Goal: Task Accomplishment & Management: Manage account settings

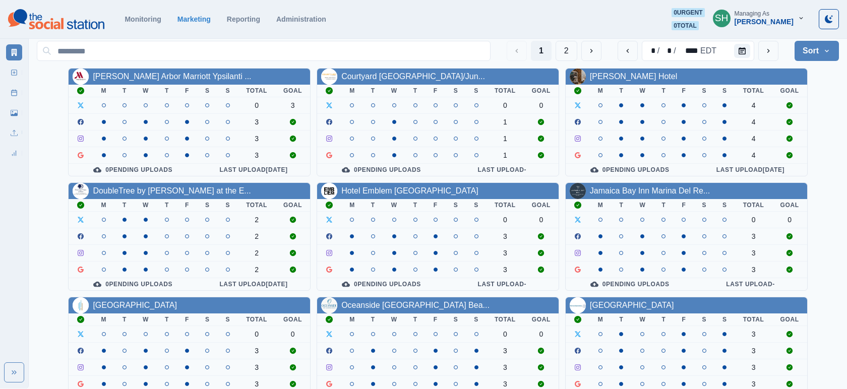
scroll to position [9, 0]
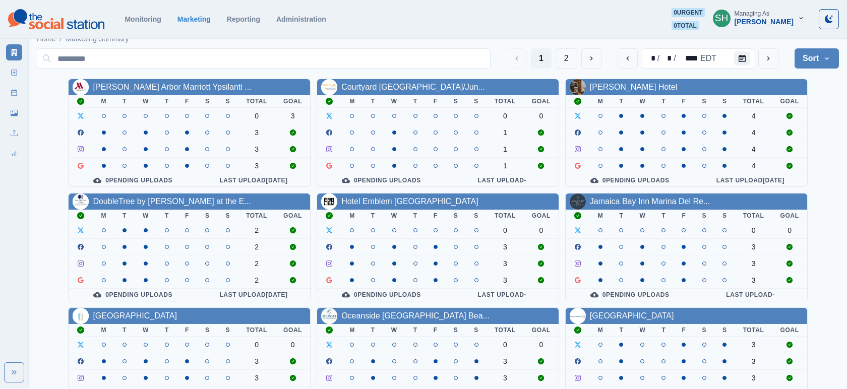
click at [400, 207] on div "Hotel Emblem [GEOGRAPHIC_DATA]" at bounding box center [438, 202] width 242 height 16
click at [384, 189] on div "[PERSON_NAME] Arbor Marriott Ypsilanti ... M T W T F S S Total Goal 0 3 3 3 3 0…" at bounding box center [438, 305] width 803 height 452
click at [384, 196] on div "Hotel Emblem San Francisco" at bounding box center [410, 202] width 137 height 12
click at [383, 197] on link "Hotel Emblem San Francisco" at bounding box center [410, 201] width 137 height 9
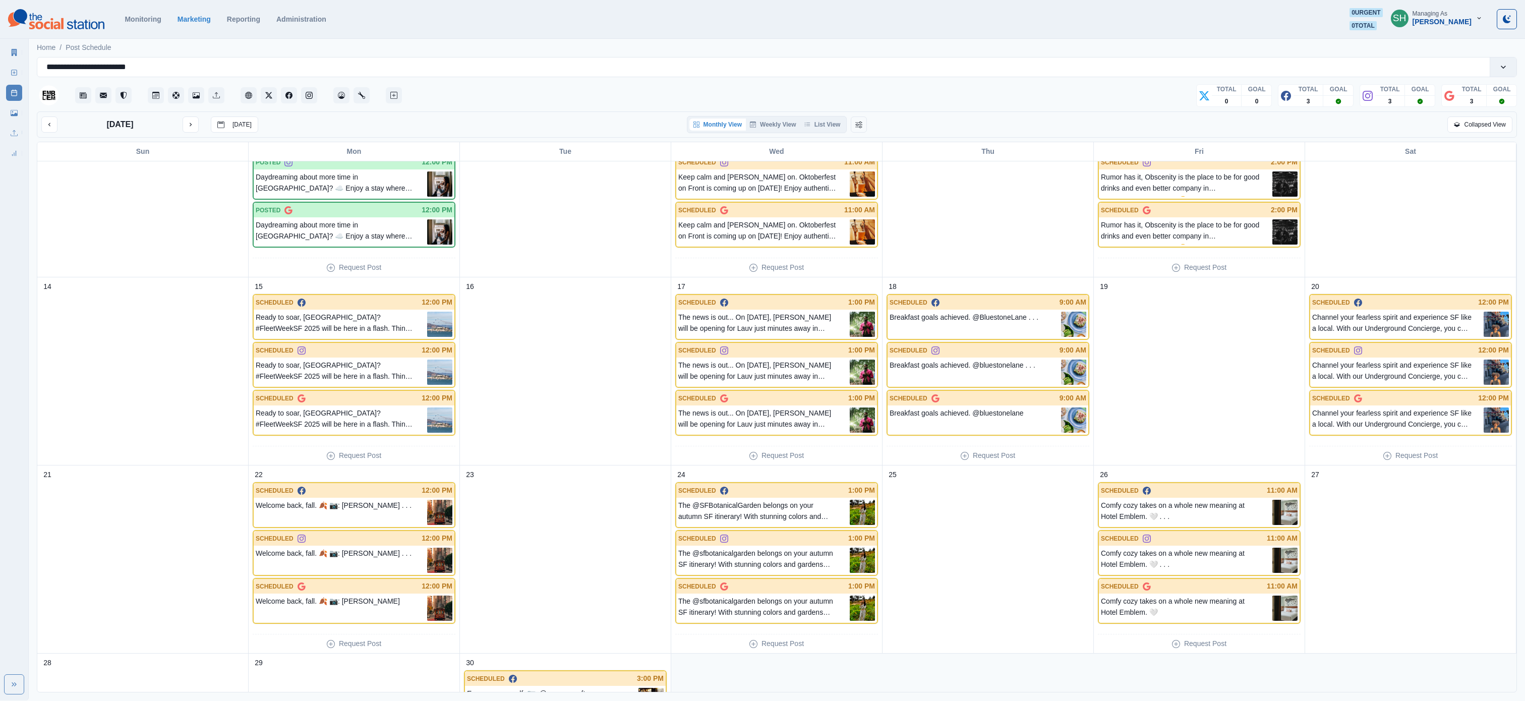
scroll to position [410, 0]
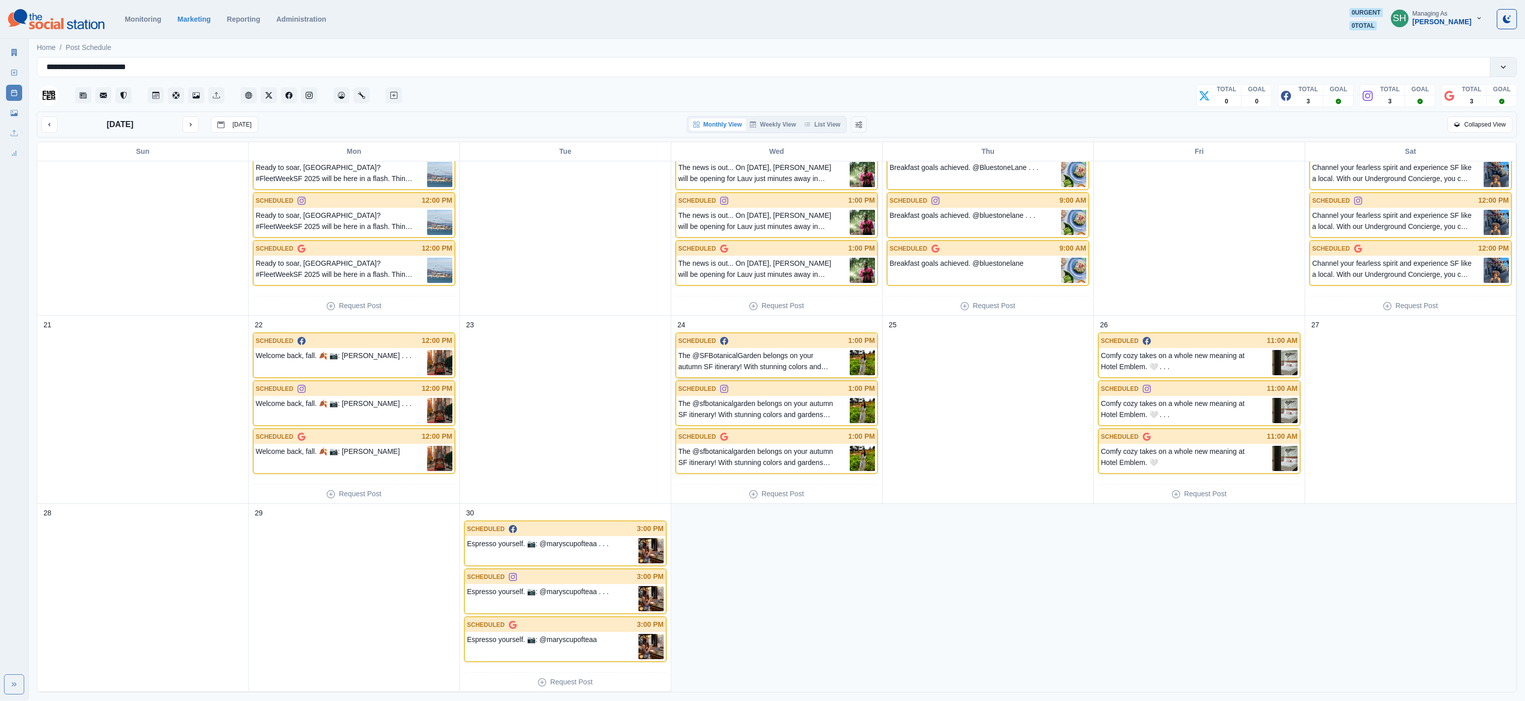
click at [746, 369] on p "The @SFBotanicalGarden belongs on your autumn SF itinerary! With stunning color…" at bounding box center [764, 362] width 172 height 25
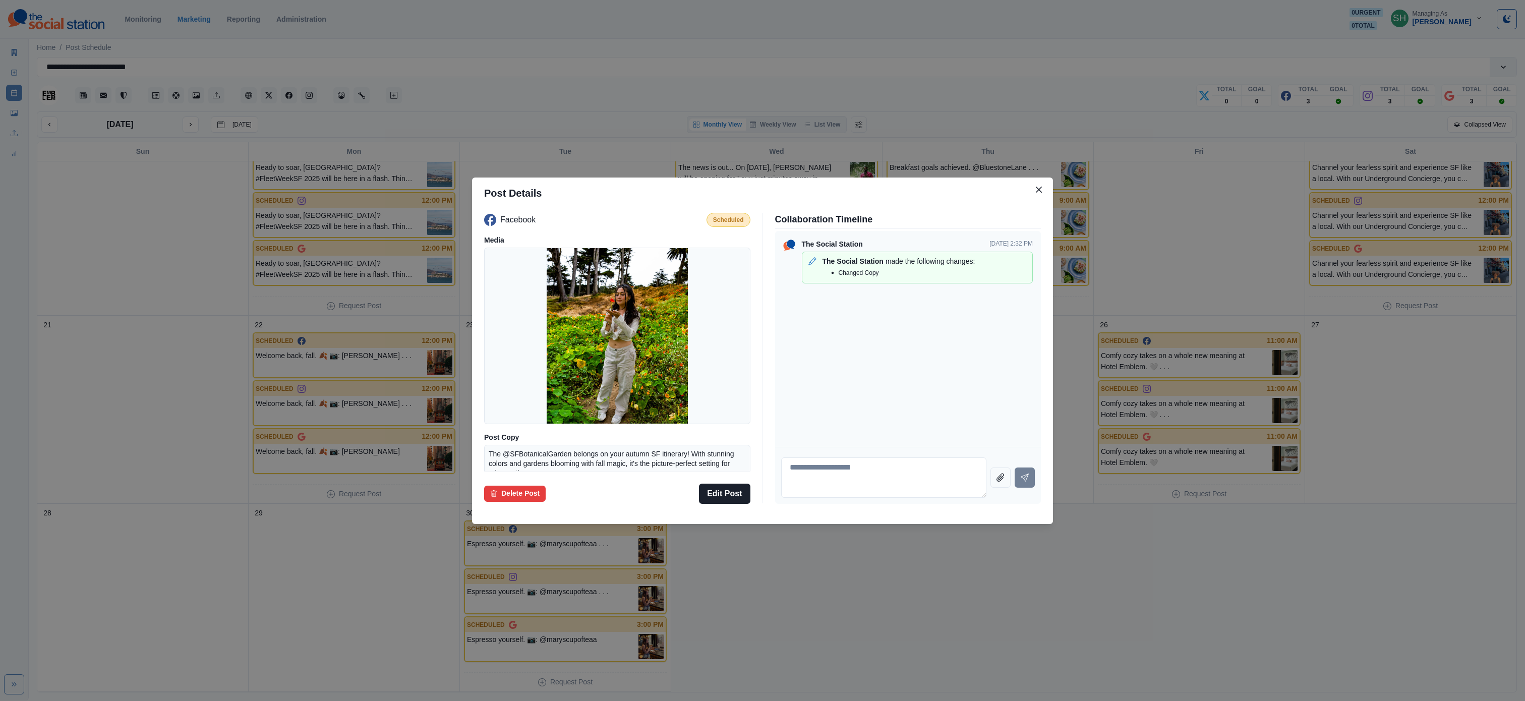
scroll to position [97, 0]
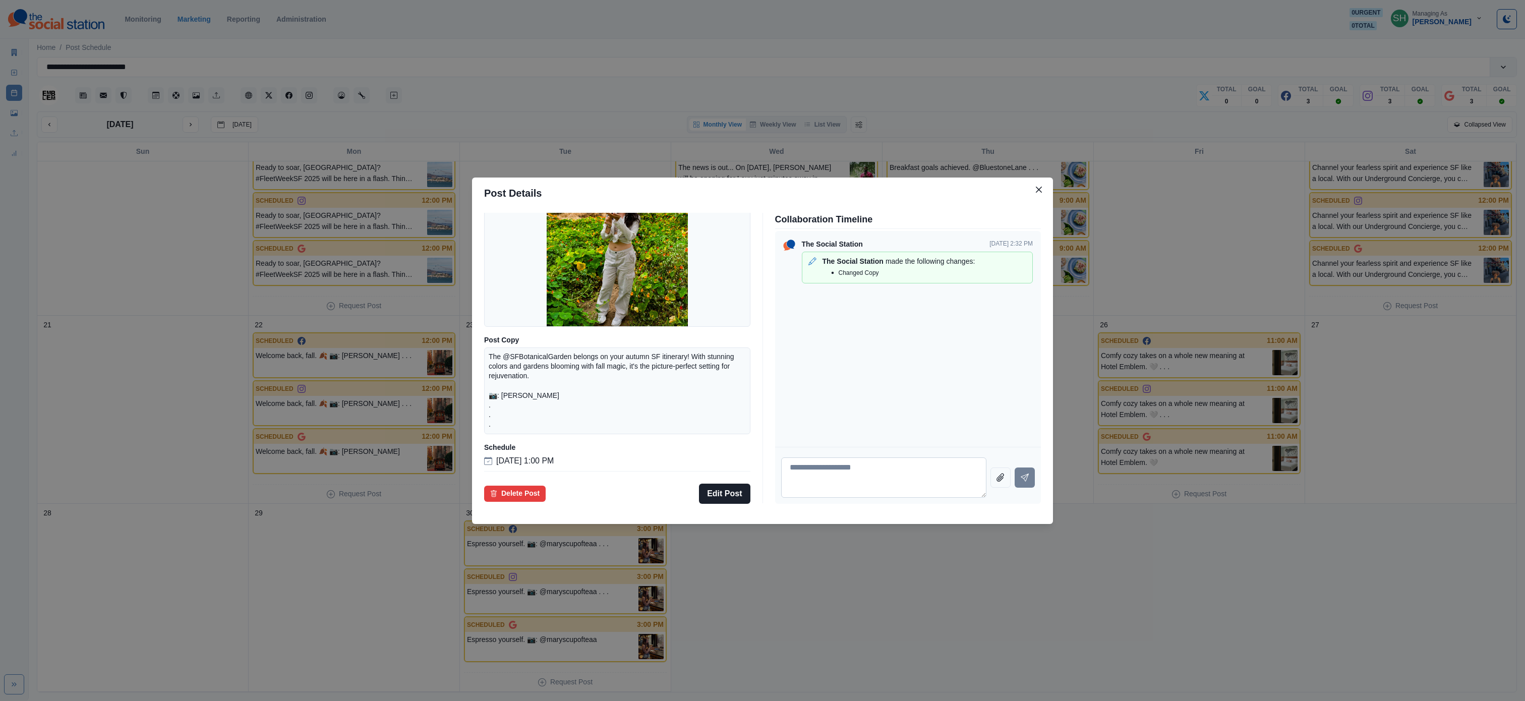
click at [847, 389] on textarea at bounding box center [884, 478] width 206 height 40
click at [847, 192] on button "Close" at bounding box center [1039, 190] width 16 height 16
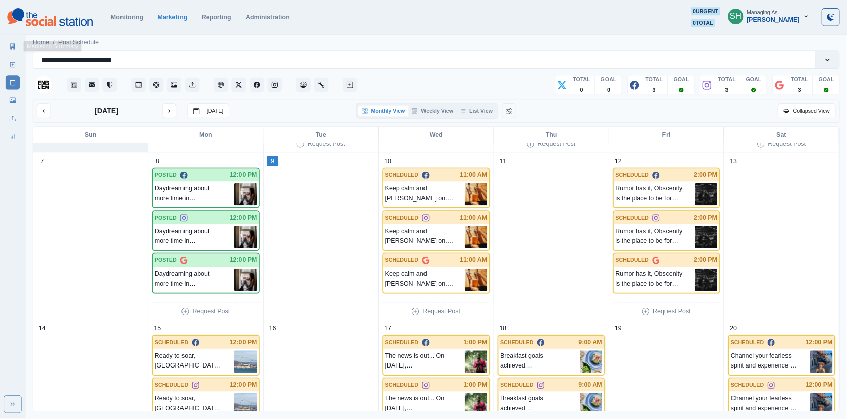
scroll to position [387, 0]
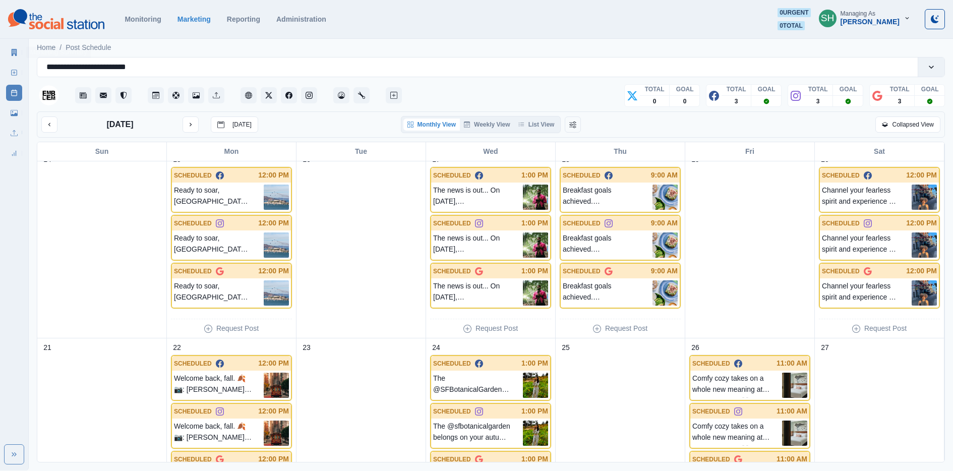
click at [4, 52] on div "Marketing Summary New Post Post Schedule Media Library Uploads Review Summary" at bounding box center [14, 100] width 28 height 121
click at [15, 52] on icon at bounding box center [14, 52] width 7 height 7
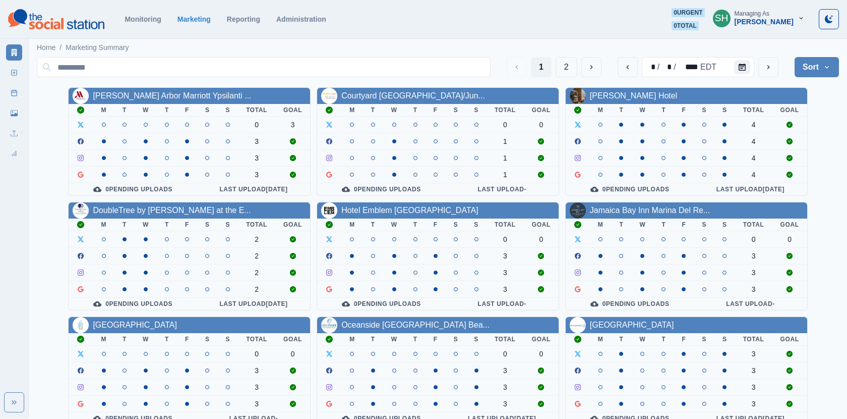
click at [770, 14] on div "Managing As" at bounding box center [752, 13] width 35 height 7
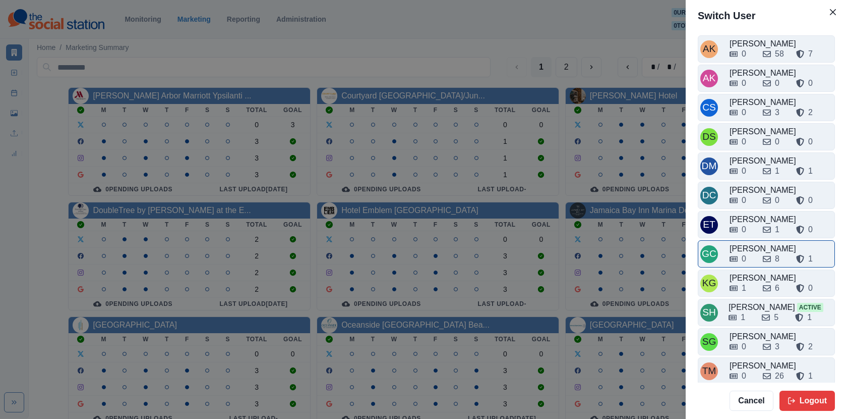
click at [757, 253] on div "0 8 1" at bounding box center [781, 259] width 103 height 12
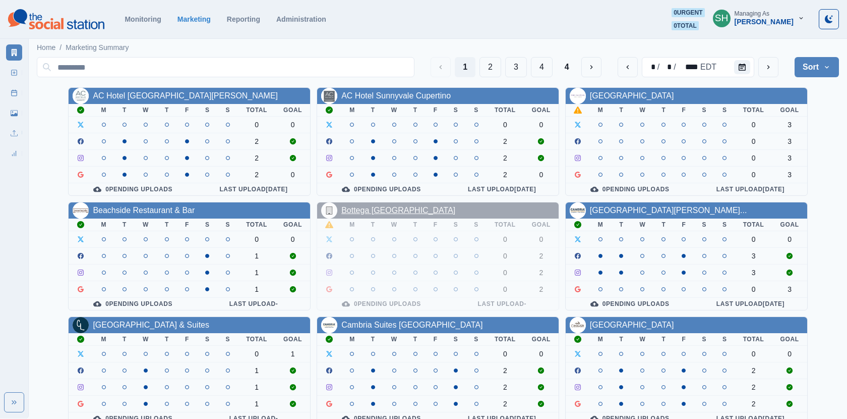
click at [378, 206] on link "Bottega [GEOGRAPHIC_DATA]" at bounding box center [399, 210] width 114 height 9
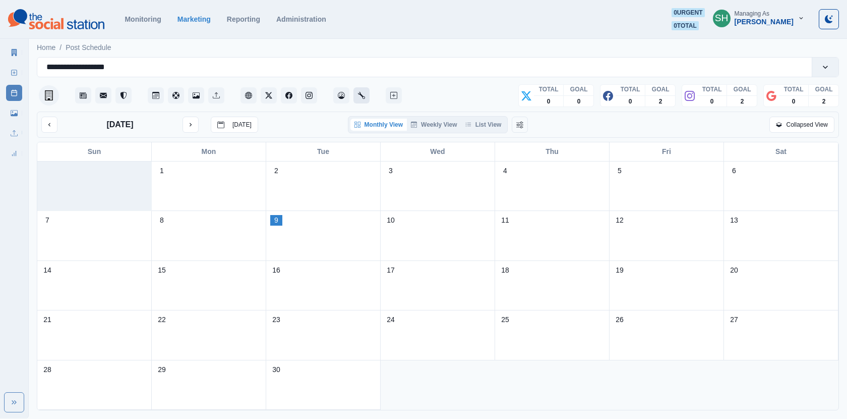
click at [367, 94] on button "Administration" at bounding box center [362, 95] width 16 height 16
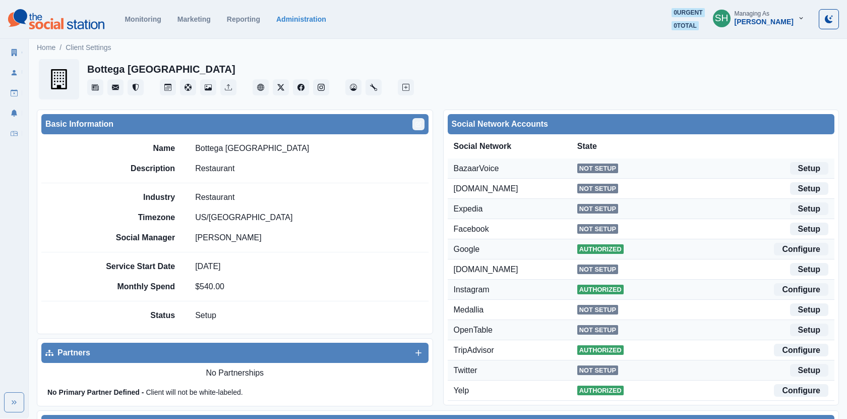
click at [418, 127] on icon "Edit" at bounding box center [419, 124] width 6 height 6
select select "**"
select select "**********"
select select "****"
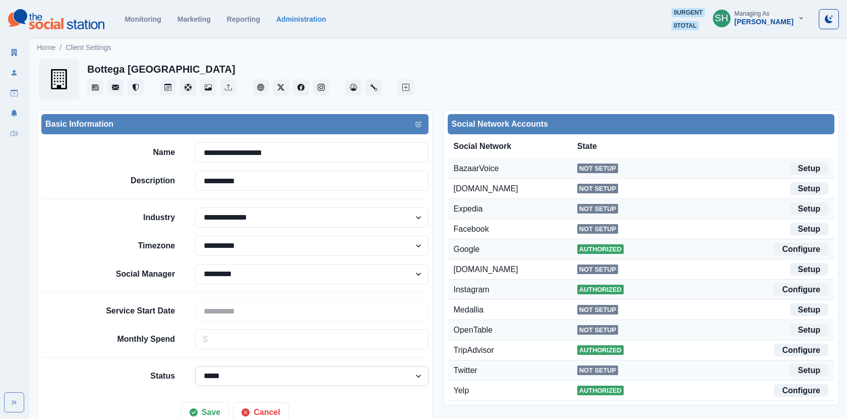
click at [220, 383] on select "****** ***** ********" at bounding box center [311, 376] width 233 height 20
select select "******"
click at [195, 366] on select "****** ***** ********" at bounding box center [311, 376] width 233 height 20
click at [205, 389] on button "Save" at bounding box center [205, 412] width 48 height 20
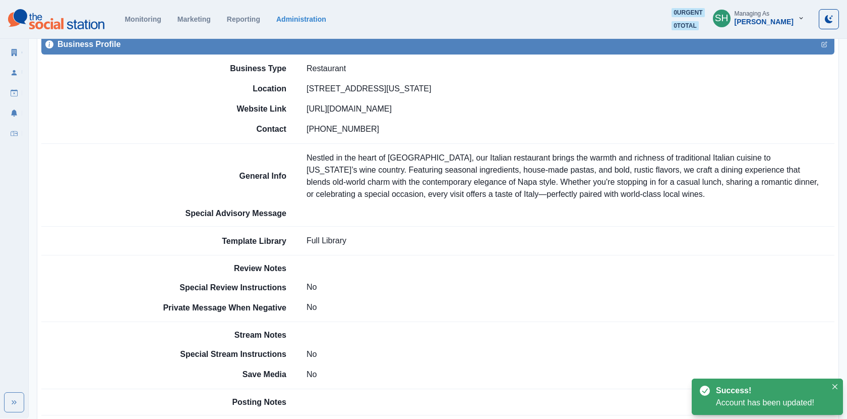
scroll to position [218, 0]
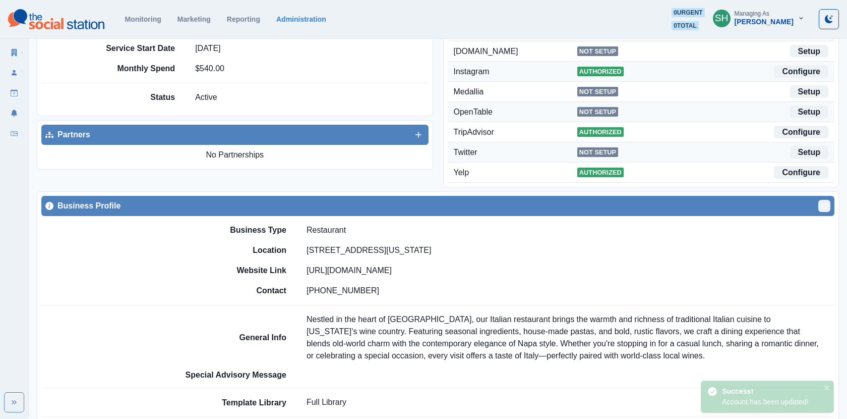
click at [828, 206] on button "Edit" at bounding box center [825, 206] width 12 height 12
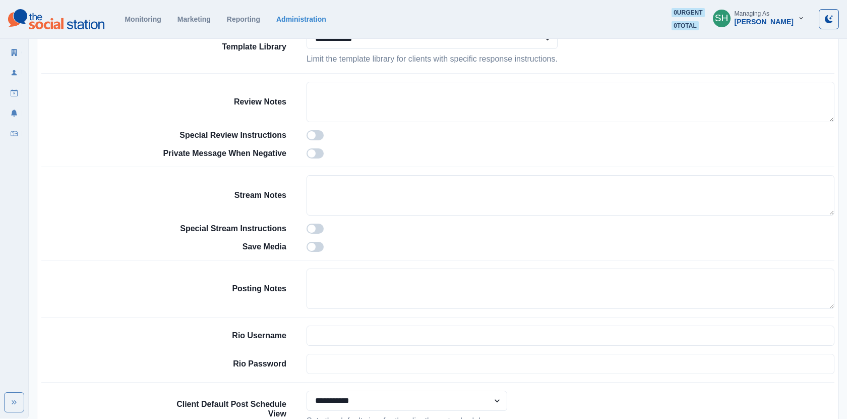
scroll to position [809, 0]
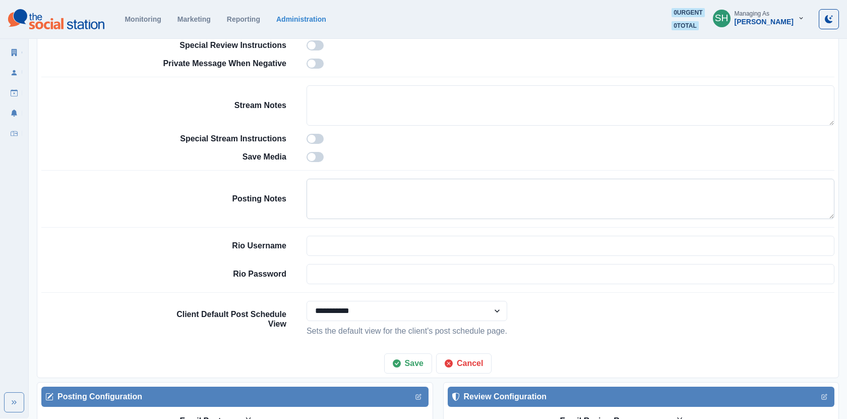
click at [377, 194] on textarea at bounding box center [571, 199] width 528 height 40
type textarea "*"
click at [313, 180] on textarea "**********" at bounding box center [571, 199] width 529 height 40
click at [313, 181] on textarea "**********" at bounding box center [571, 199] width 529 height 40
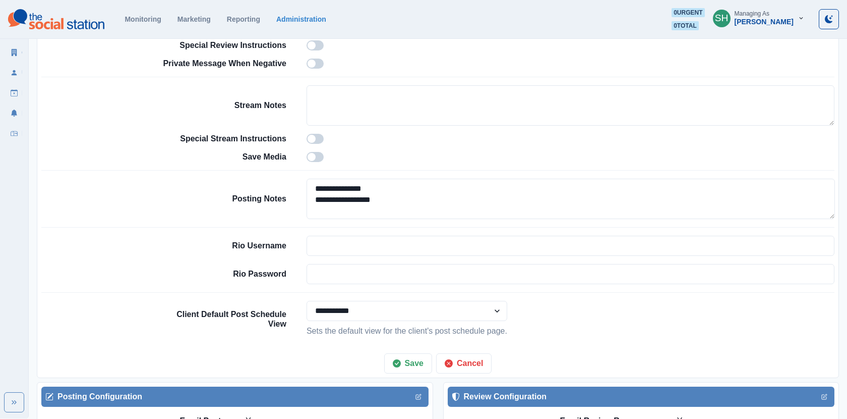
drag, startPoint x: 352, startPoint y: 184, endPoint x: 301, endPoint y: 184, distance: 50.4
click at [301, 184] on div "**********" at bounding box center [497, 199] width 674 height 40
click at [307, 195] on textarea "**********" at bounding box center [571, 199] width 529 height 40
click at [413, 194] on textarea "**********" at bounding box center [571, 199] width 529 height 40
drag, startPoint x: 462, startPoint y: 209, endPoint x: 405, endPoint y: 209, distance: 56.5
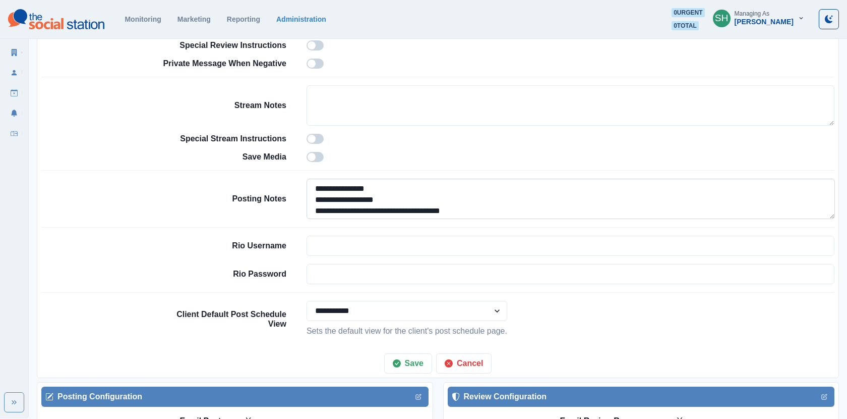
click at [406, 209] on textarea "**********" at bounding box center [571, 199] width 529 height 40
type textarea "**********"
click at [411, 358] on button "Save" at bounding box center [408, 363] width 48 height 20
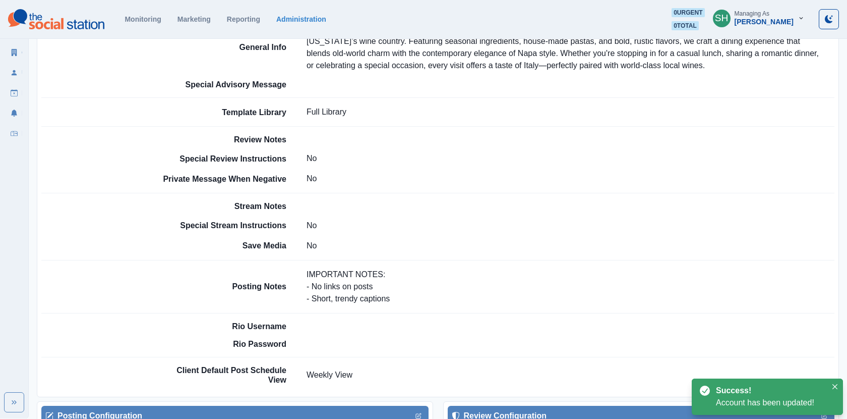
scroll to position [279, 0]
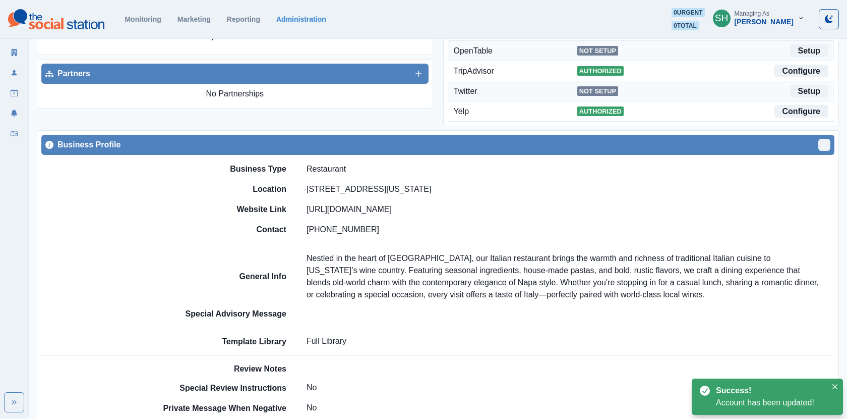
click at [829, 139] on button "Edit" at bounding box center [825, 145] width 12 height 12
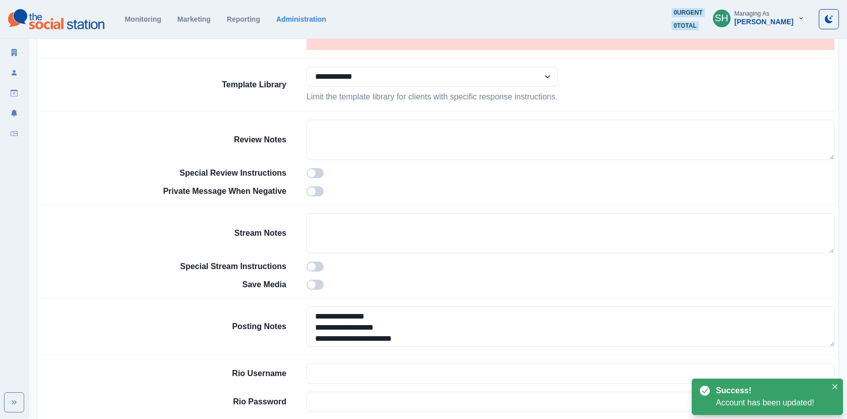
scroll to position [707, 0]
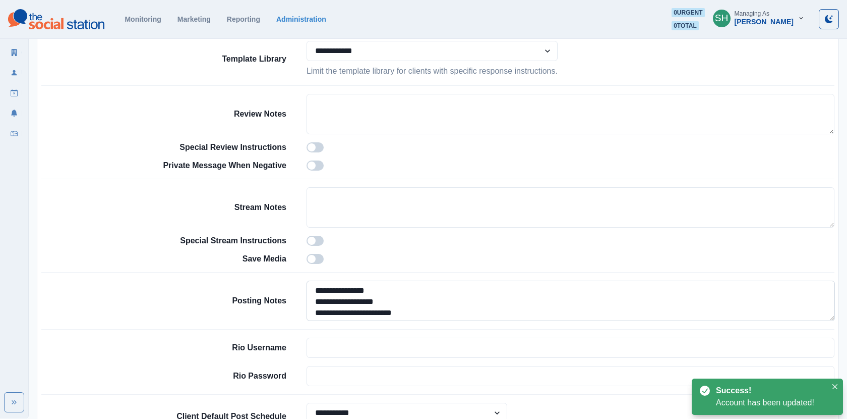
click at [420, 308] on textarea "**********" at bounding box center [571, 300] width 529 height 40
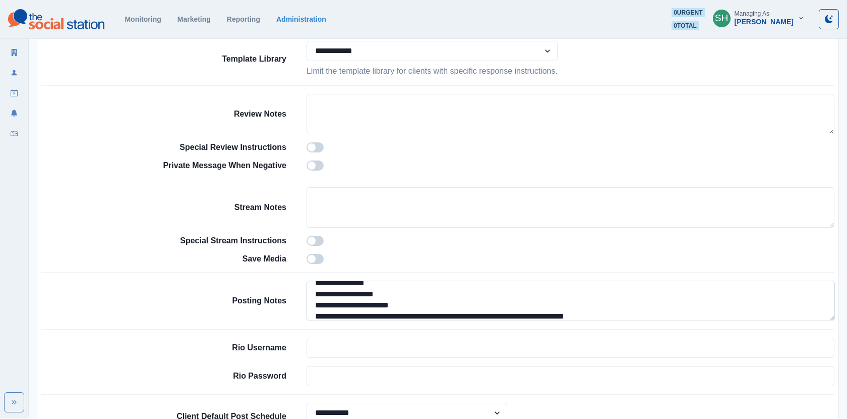
scroll to position [24, 0]
click at [358, 309] on textarea "**********" at bounding box center [571, 300] width 529 height 40
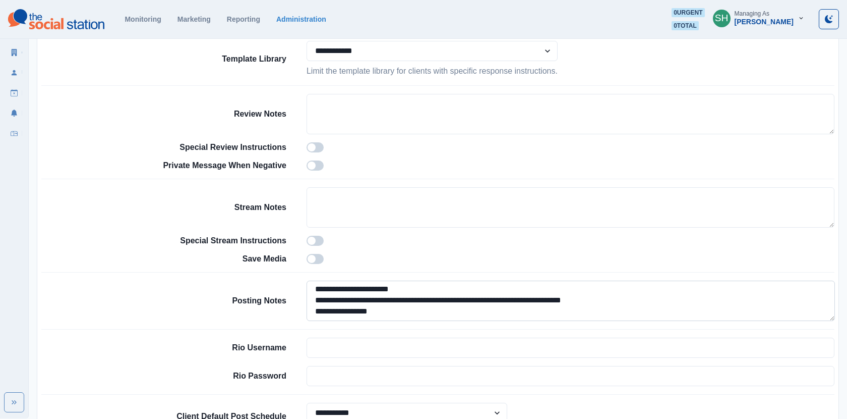
click at [338, 308] on textarea "**********" at bounding box center [571, 300] width 529 height 40
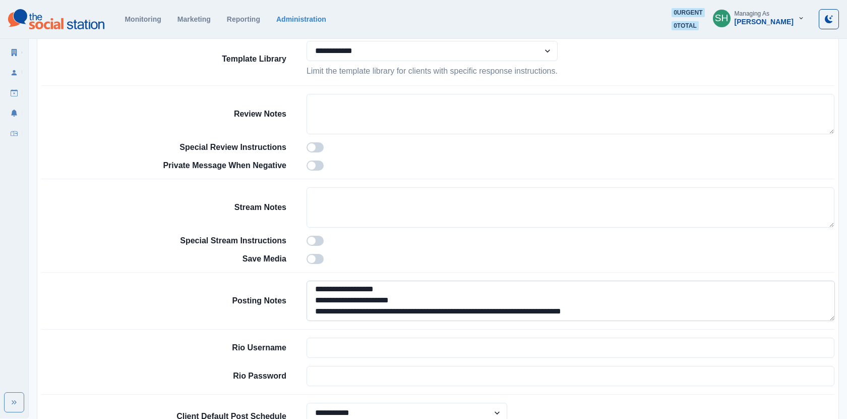
scroll to position [0, 0]
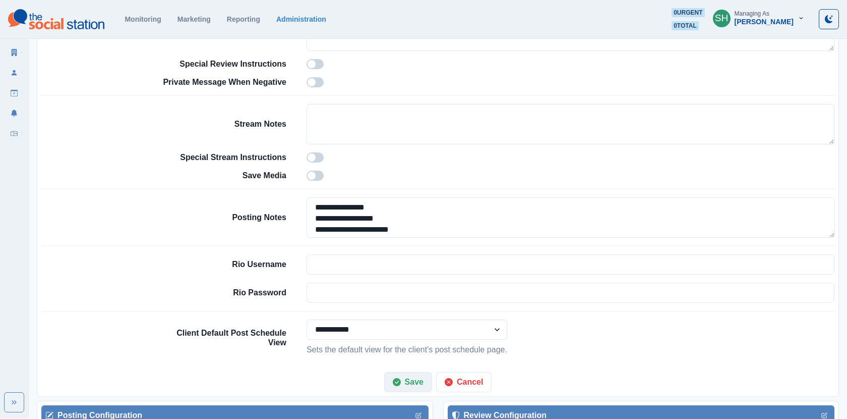
type textarea "**********"
click at [400, 379] on icon "button" at bounding box center [397, 382] width 8 height 8
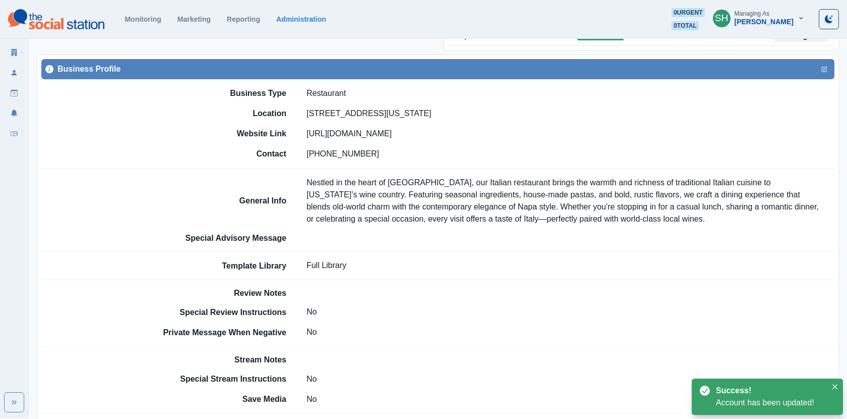
scroll to position [351, 0]
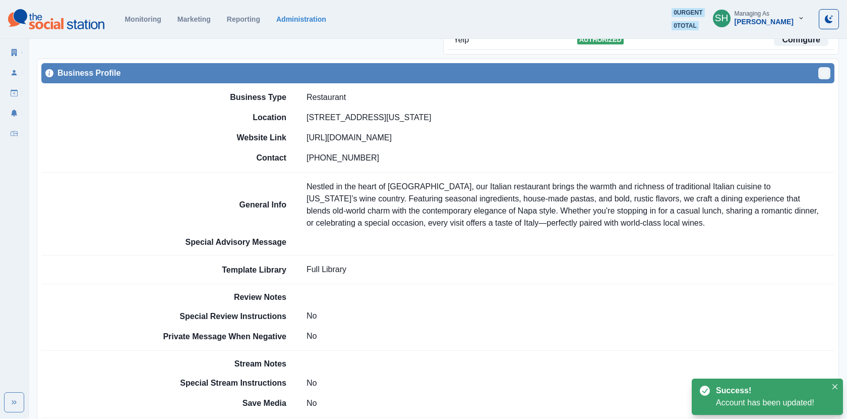
click at [826, 71] on icon "Edit" at bounding box center [826, 73] width 4 height 4
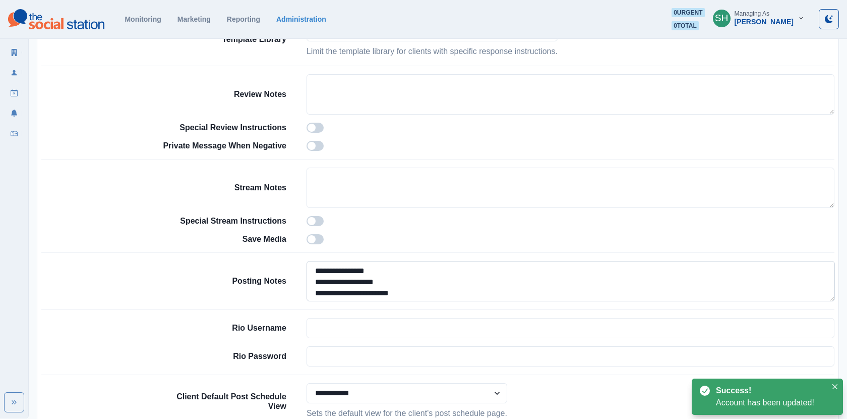
scroll to position [13, 0]
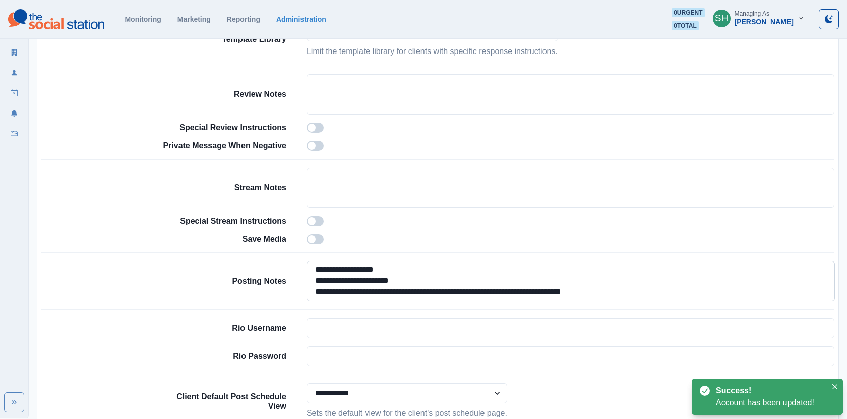
click at [606, 291] on textarea "**********" at bounding box center [571, 281] width 529 height 40
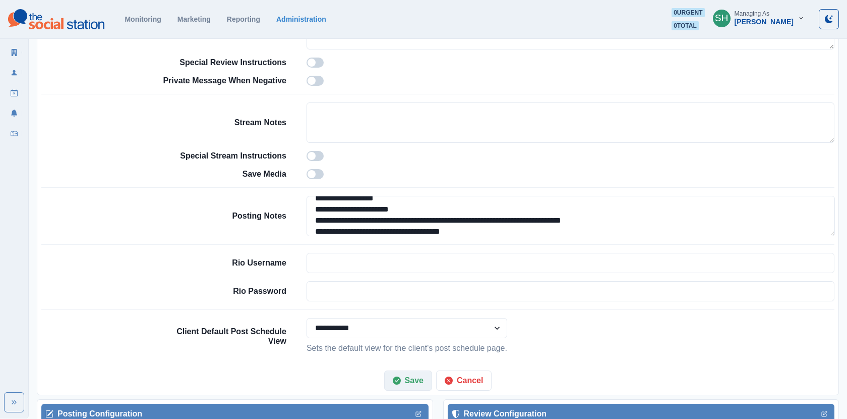
type textarea "**********"
click at [394, 372] on button "Save" at bounding box center [408, 380] width 48 height 20
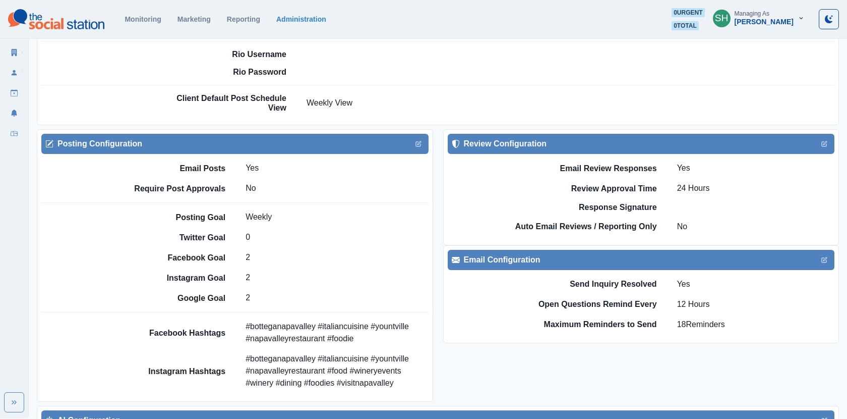
scroll to position [634, 0]
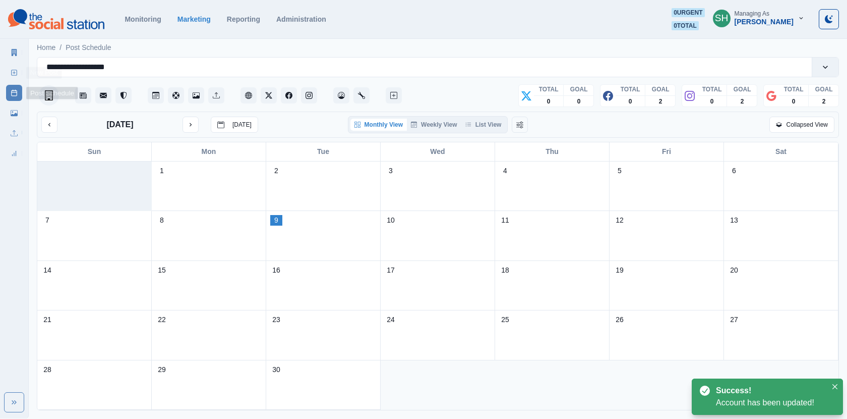
click at [11, 74] on icon at bounding box center [14, 72] width 7 height 7
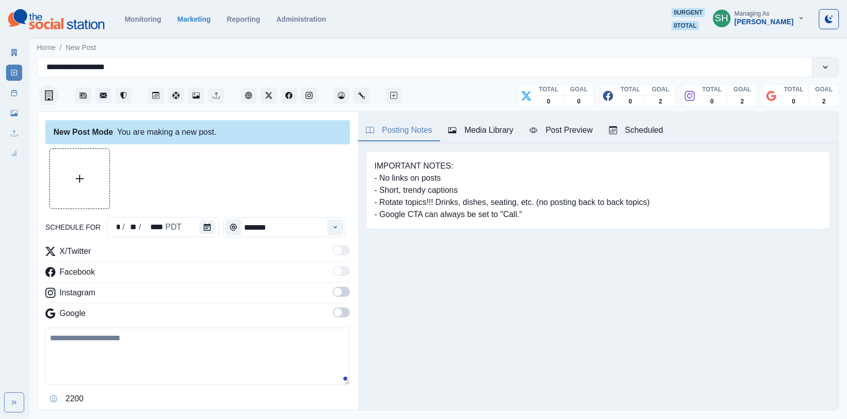
click at [339, 291] on span at bounding box center [338, 292] width 8 height 8
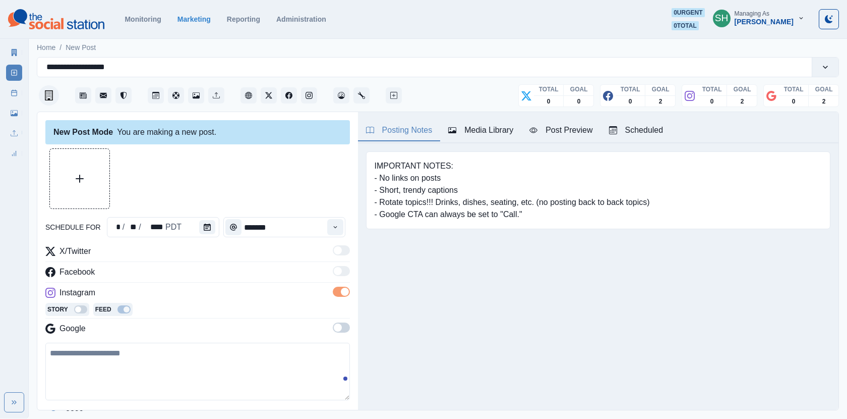
click at [345, 328] on span at bounding box center [341, 327] width 17 height 10
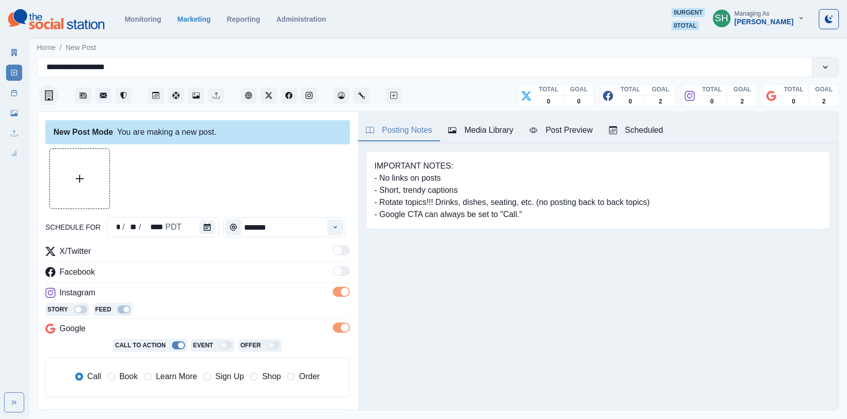
scroll to position [136, 0]
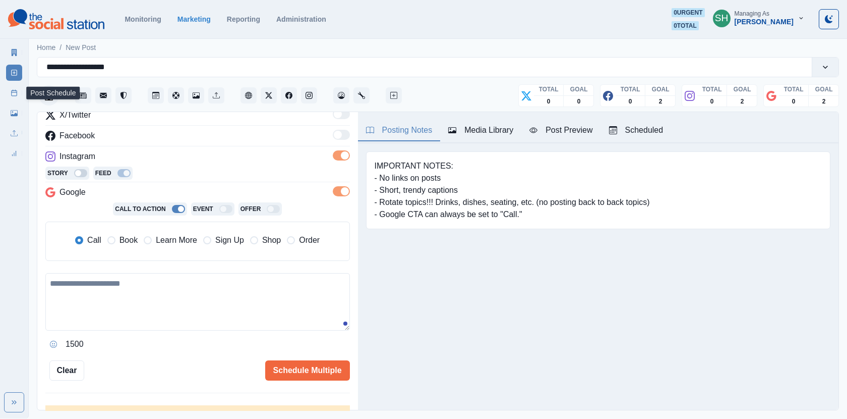
click at [9, 91] on link "Post Schedule" at bounding box center [14, 93] width 16 height 16
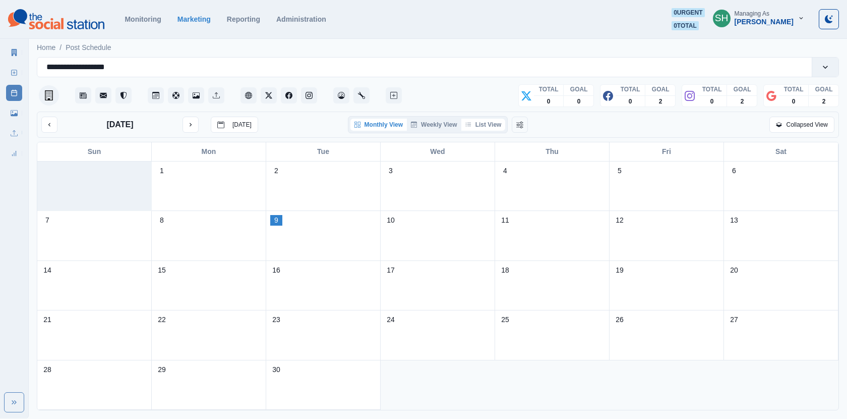
click at [480, 123] on button "List View" at bounding box center [484, 125] width 44 height 12
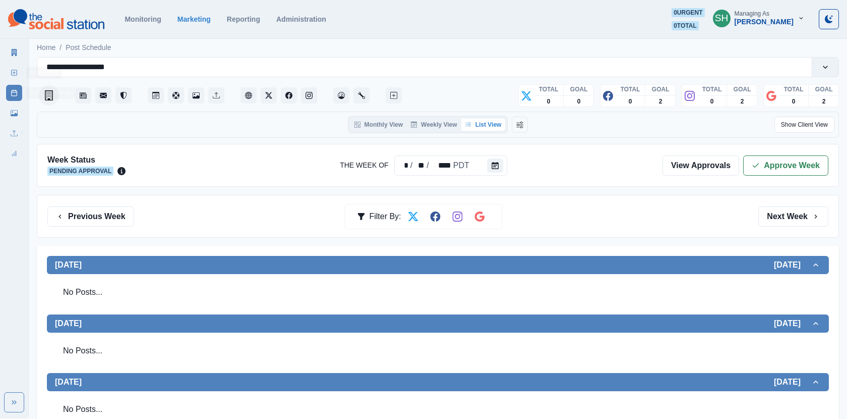
click at [11, 52] on icon at bounding box center [14, 52] width 7 height 7
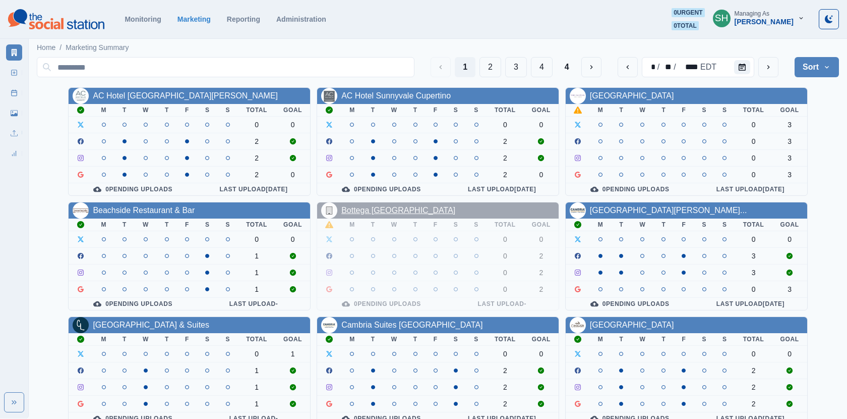
click at [380, 209] on link "Bottega [GEOGRAPHIC_DATA]" at bounding box center [399, 210] width 114 height 9
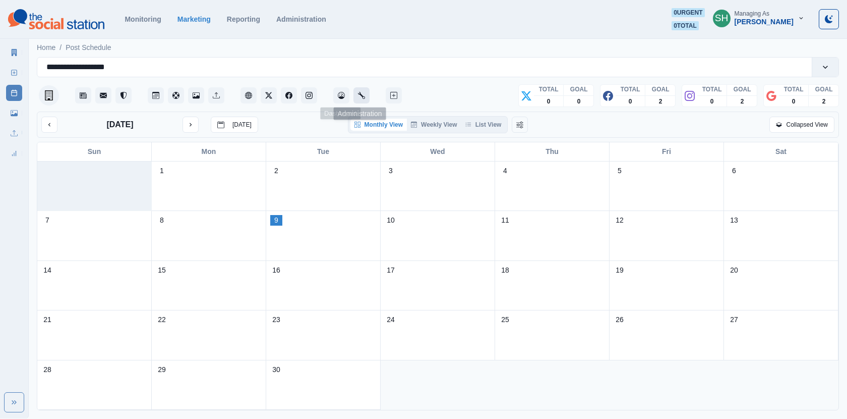
click at [360, 91] on button "Administration" at bounding box center [362, 95] width 16 height 16
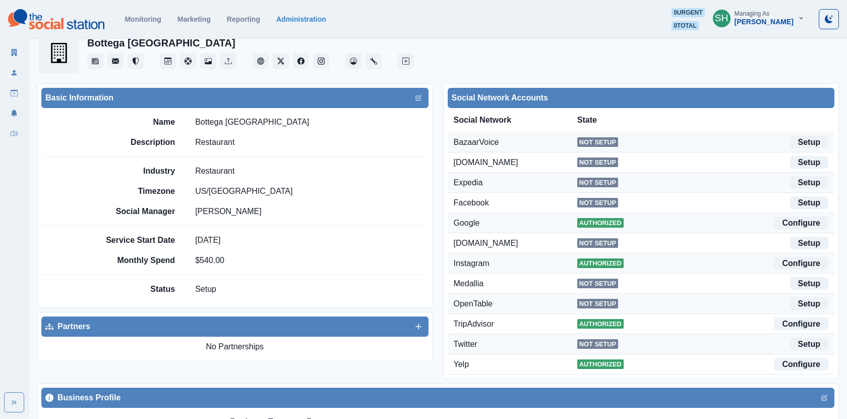
scroll to position [28, 0]
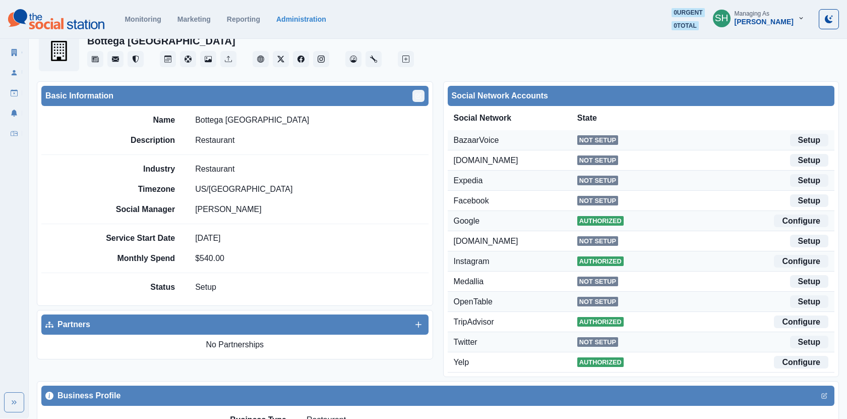
click at [418, 95] on icon "Edit" at bounding box center [420, 95] width 4 height 4
select select "**"
select select "**********"
select select "****"
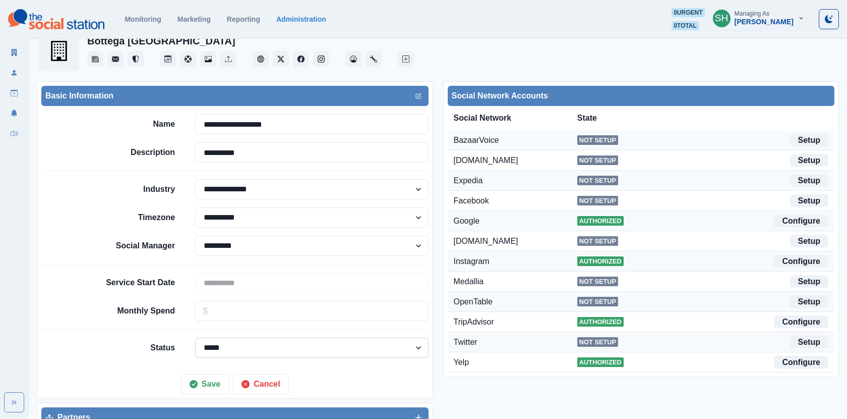
click at [236, 347] on select "****** ***** ********" at bounding box center [311, 347] width 233 height 20
select select "******"
click at [195, 337] on select "****** ***** ********" at bounding box center [311, 347] width 233 height 20
click at [206, 381] on button "Save" at bounding box center [205, 384] width 48 height 20
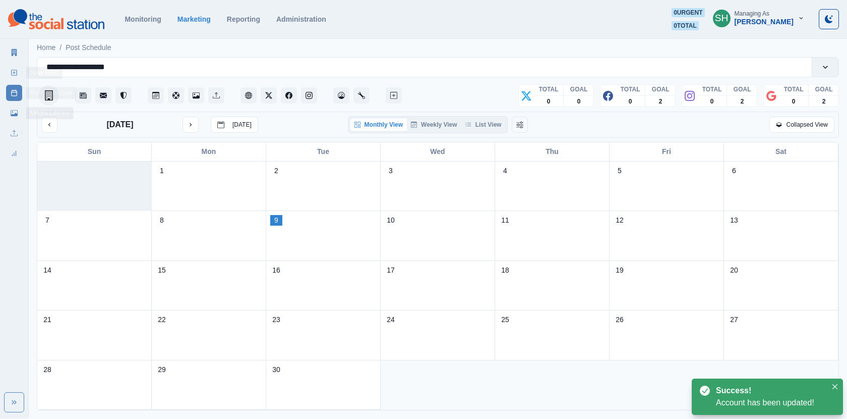
click at [7, 41] on div "Marketing Summary" at bounding box center [14, 50] width 16 height 20
click at [9, 45] on link "Marketing Summary" at bounding box center [14, 52] width 16 height 16
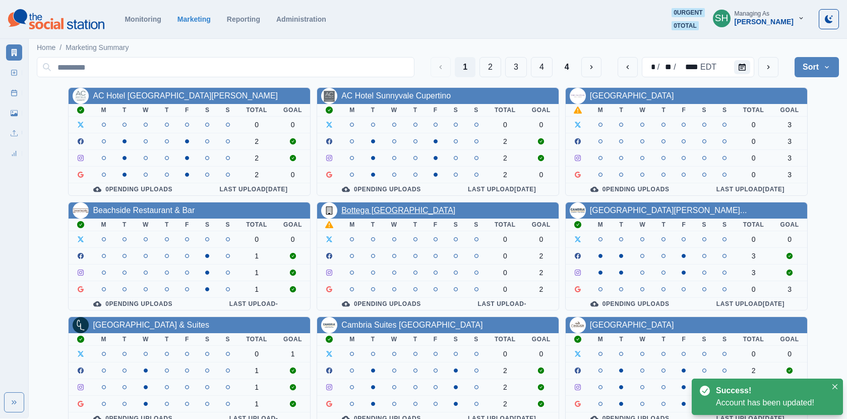
click at [390, 206] on link "Bottega [GEOGRAPHIC_DATA]" at bounding box center [399, 210] width 114 height 9
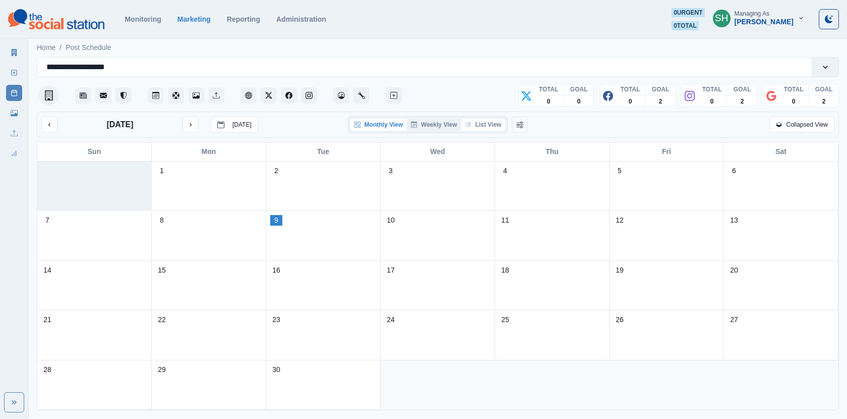
click at [489, 124] on button "List View" at bounding box center [484, 125] width 44 height 12
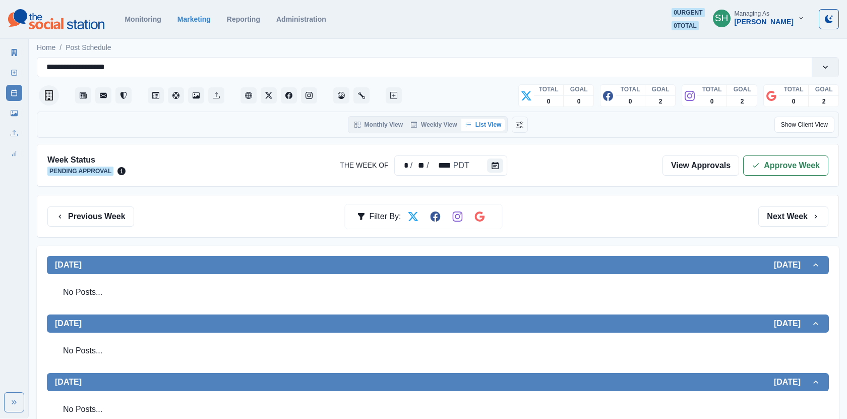
click at [15, 50] on icon at bounding box center [14, 52] width 7 height 7
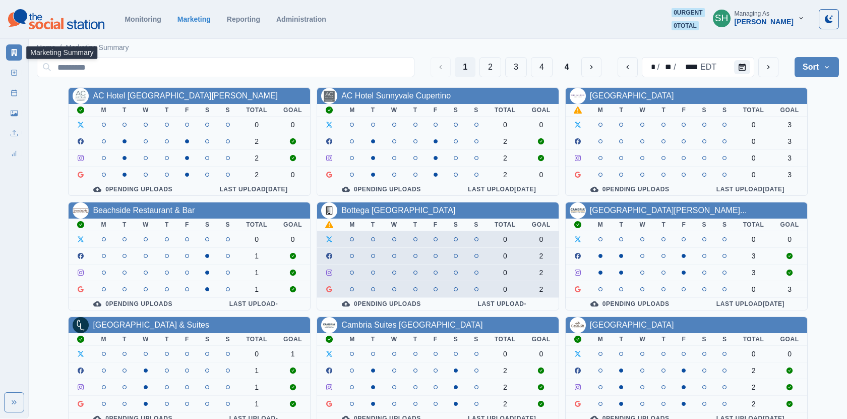
scroll to position [122, 0]
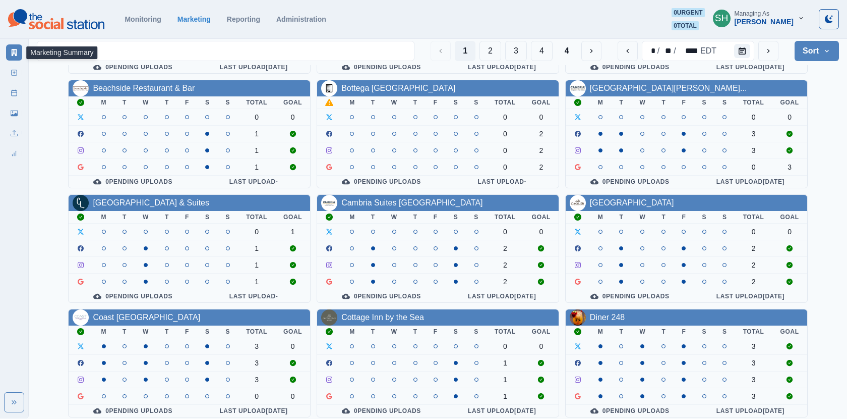
click at [769, 14] on div "Managing As" at bounding box center [752, 13] width 35 height 7
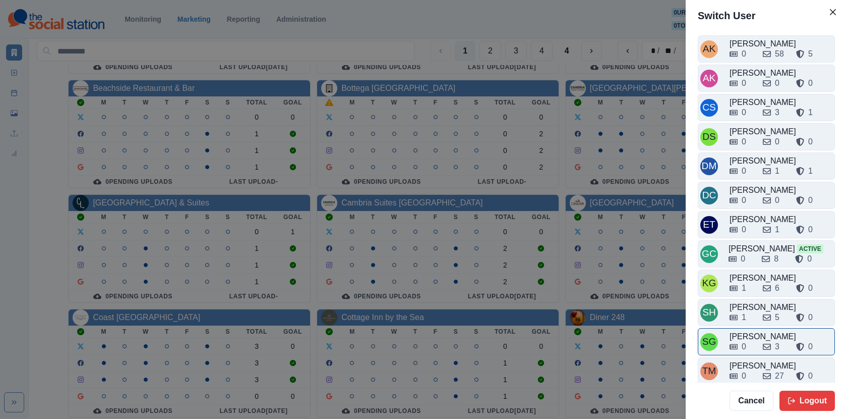
click at [750, 341] on div "0" at bounding box center [742, 347] width 25 height 12
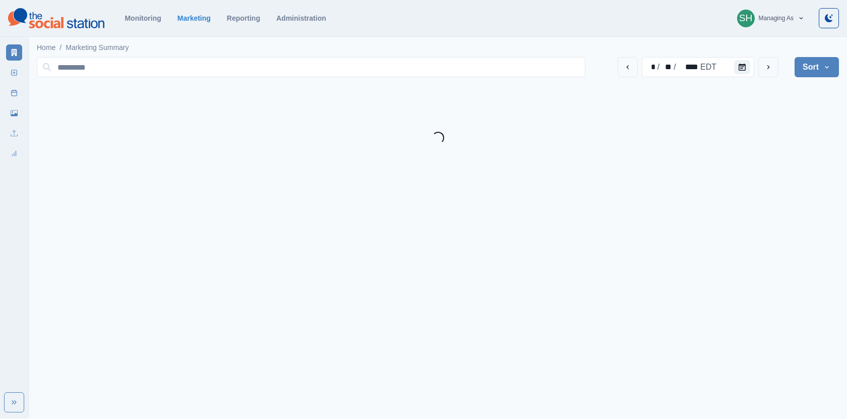
scroll to position [0, 0]
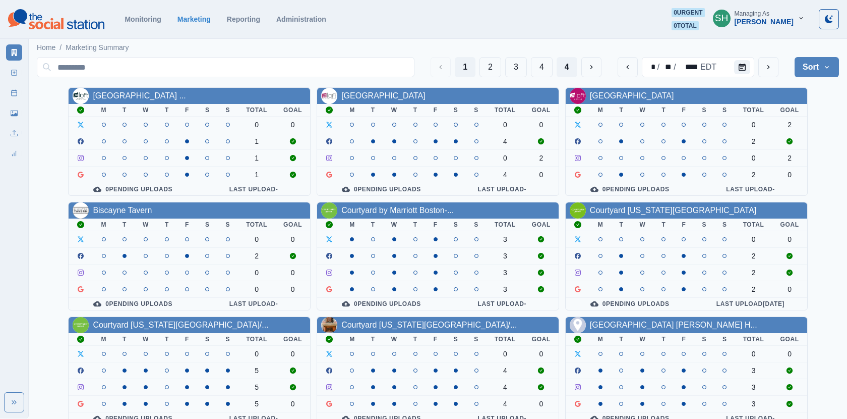
click at [568, 61] on button "4" at bounding box center [567, 67] width 21 height 20
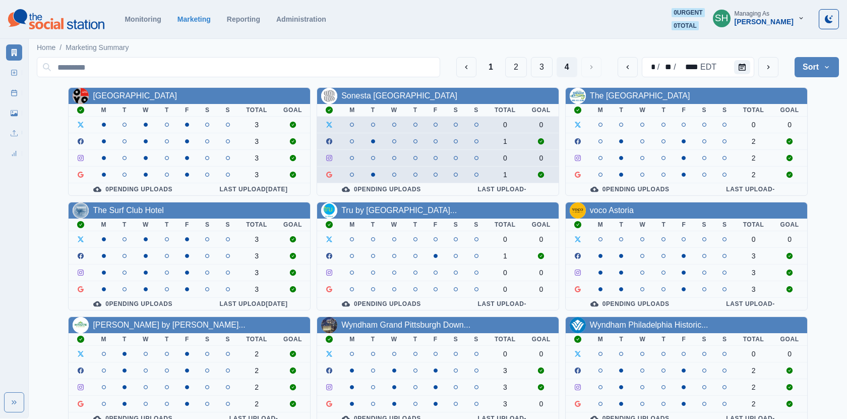
scroll to position [122, 0]
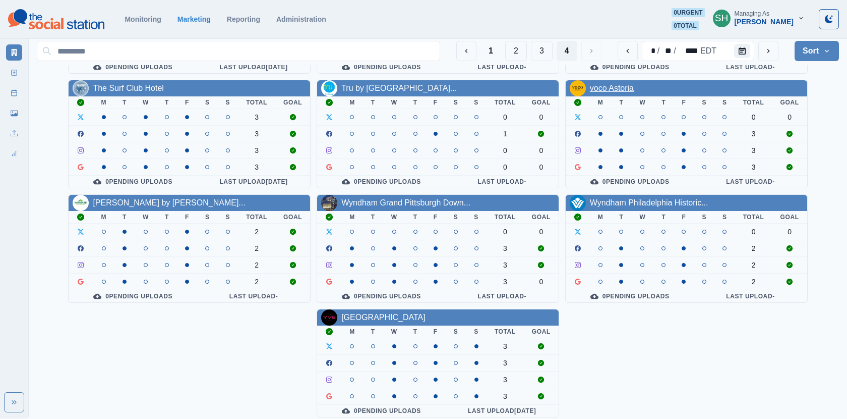
click at [608, 87] on link "voco Astoria" at bounding box center [612, 88] width 44 height 9
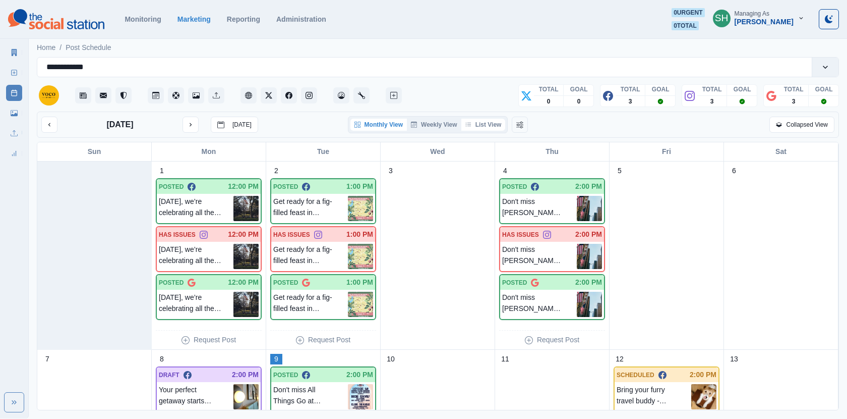
click at [502, 122] on button "List View" at bounding box center [484, 125] width 44 height 12
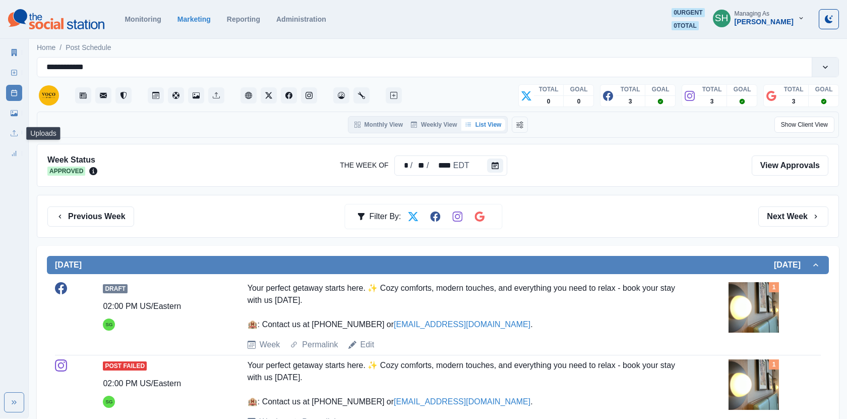
click at [12, 114] on icon at bounding box center [14, 113] width 7 height 6
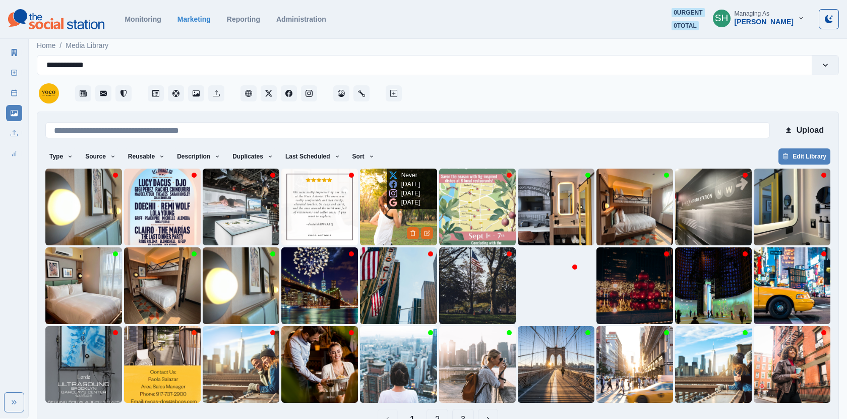
scroll to position [28, 0]
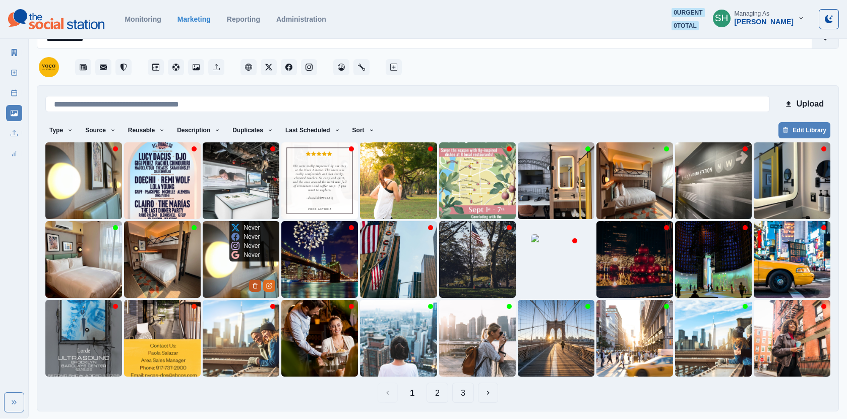
click at [254, 282] on icon "Delete Media" at bounding box center [255, 285] width 6 height 6
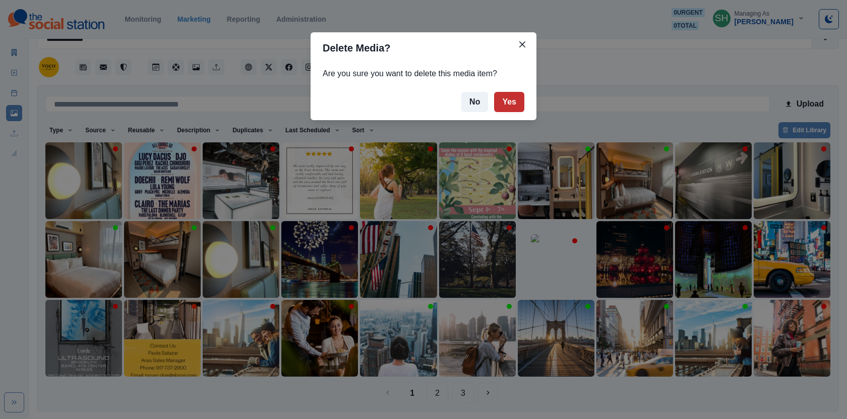
click at [509, 108] on button "Yes" at bounding box center [509, 102] width 30 height 20
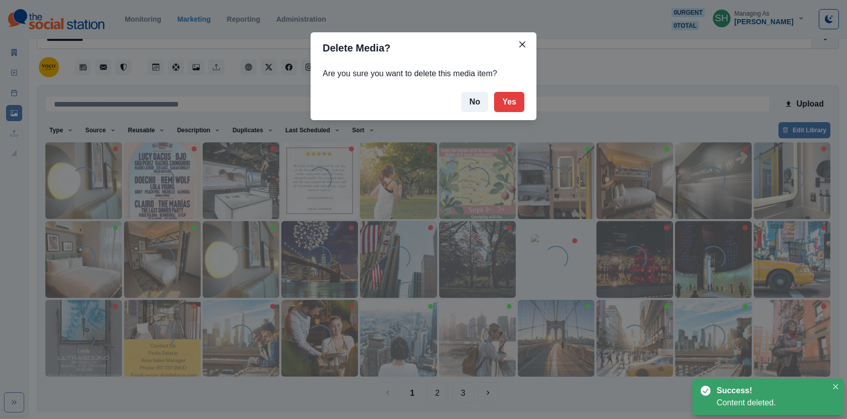
click at [525, 47] on div "**********" at bounding box center [438, 39] width 803 height 20
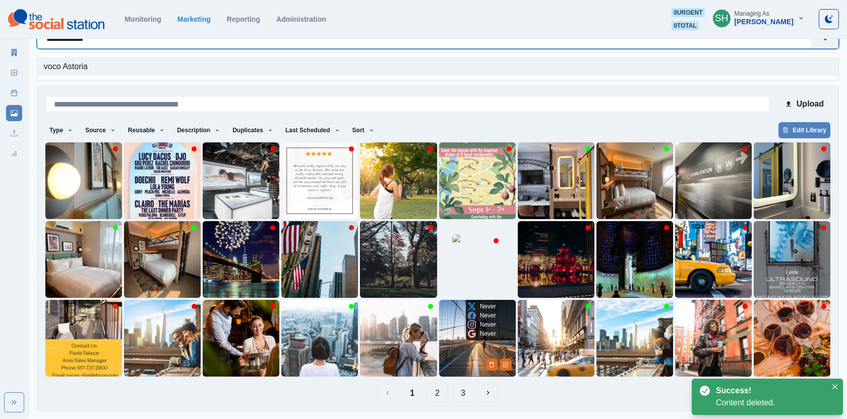
scroll to position [0, 0]
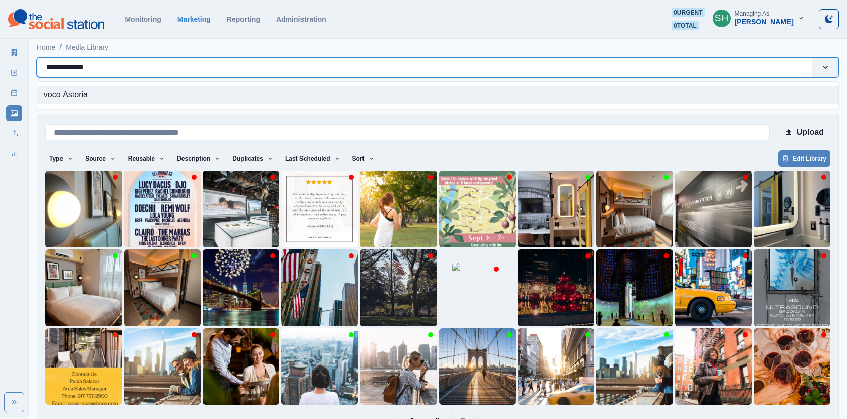
click at [373, 95] on div "voco Astoria" at bounding box center [438, 95] width 802 height 19
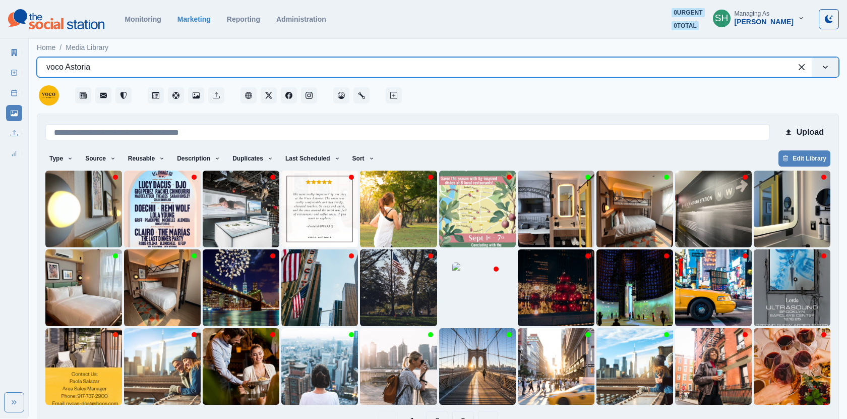
click at [484, 28] on div "Monitoring Marketing Reporting Administration 0 urgent 0 total SH Managing As S…" at bounding box center [423, 19] width 831 height 22
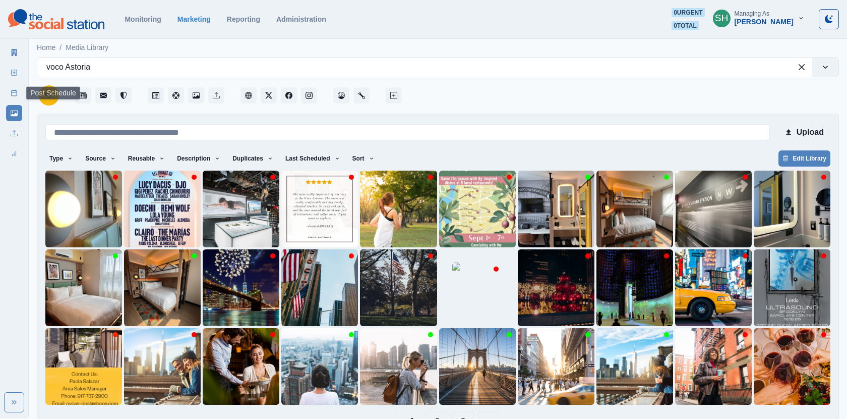
click at [14, 88] on link "Post Schedule" at bounding box center [14, 93] width 16 height 16
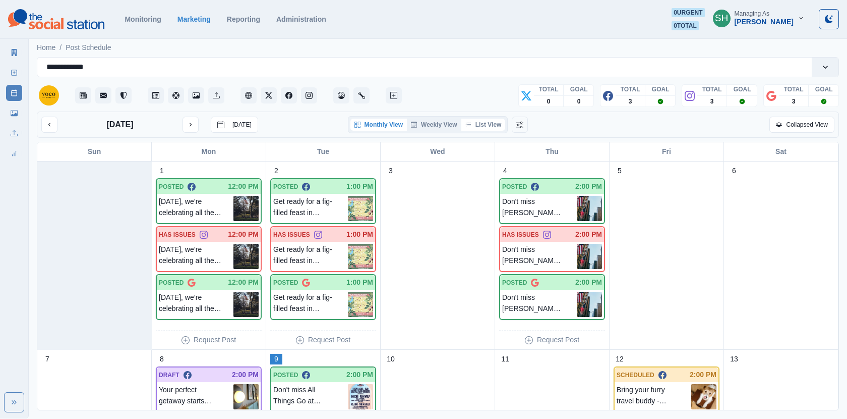
click at [488, 127] on button "List View" at bounding box center [484, 125] width 44 height 12
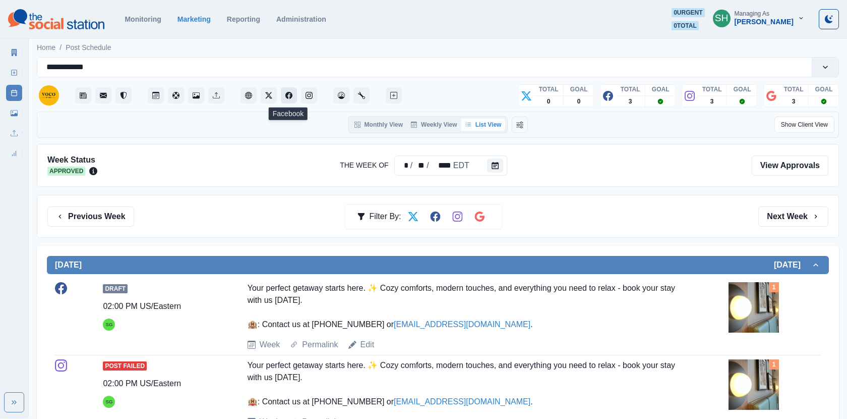
click at [297, 97] on button "Facebook" at bounding box center [289, 95] width 16 height 16
click at [307, 98] on icon "Instagram" at bounding box center [309, 95] width 7 height 7
click at [15, 50] on icon at bounding box center [14, 52] width 7 height 7
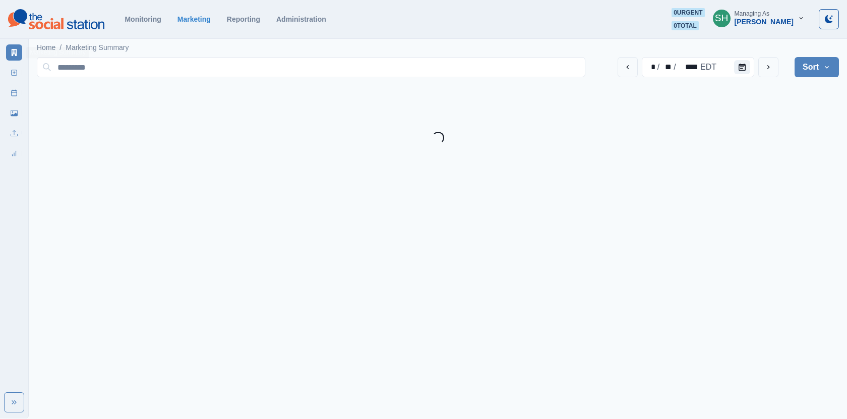
click at [630, 0] on section "Monitoring Marketing Reporting Administration 0 urgent 0 total SH Managing As S…" at bounding box center [423, 19] width 847 height 39
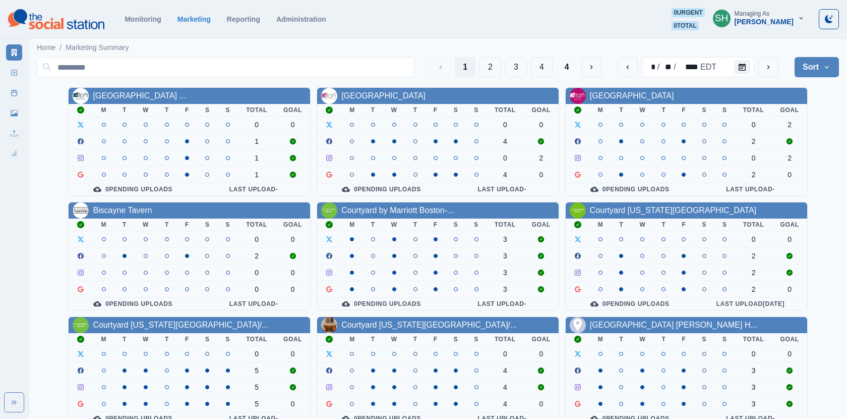
click at [764, 13] on div "Managing As" at bounding box center [752, 13] width 35 height 7
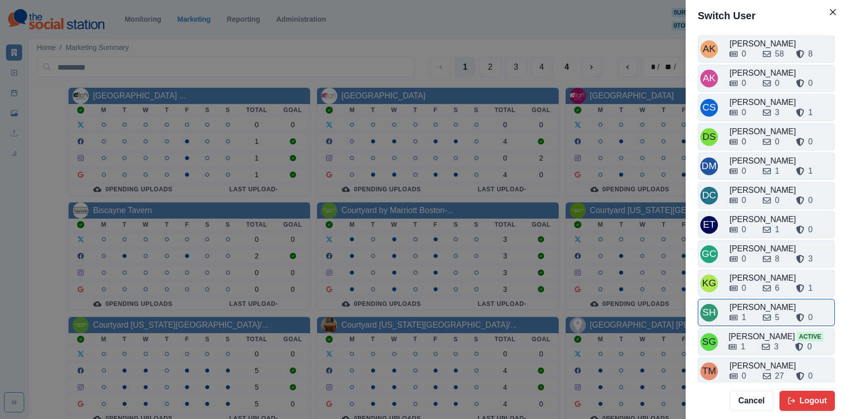
click at [744, 302] on div "Sara Haas" at bounding box center [781, 307] width 103 height 12
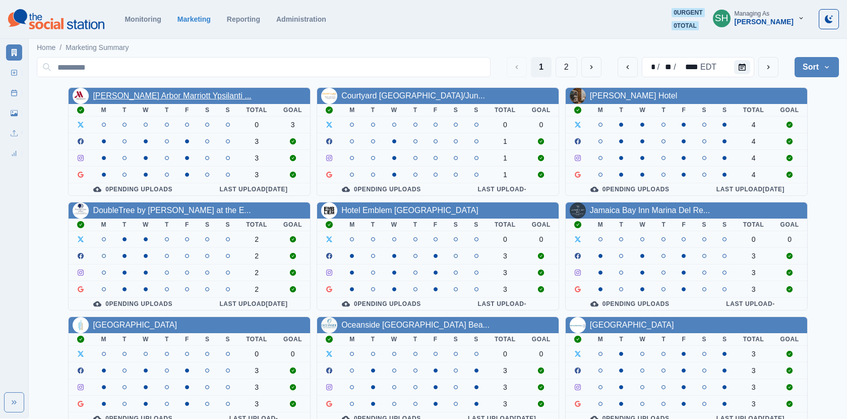
click at [156, 98] on link "Ann Arbor Marriott Ypsilanti ..." at bounding box center [172, 95] width 158 height 9
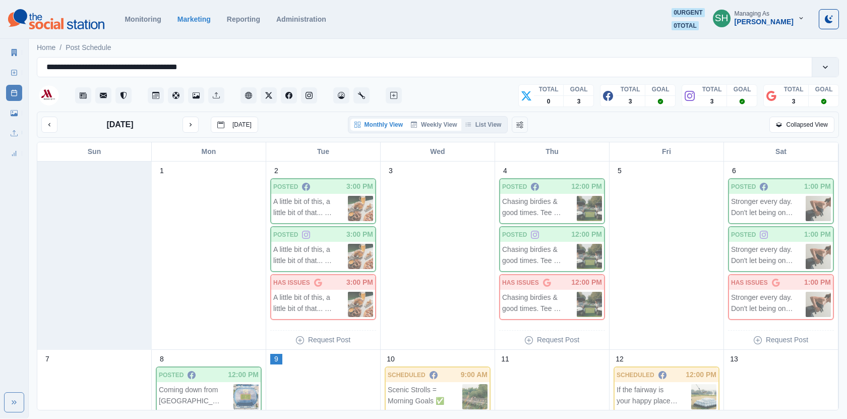
click at [427, 125] on button "Weekly View" at bounding box center [434, 125] width 54 height 12
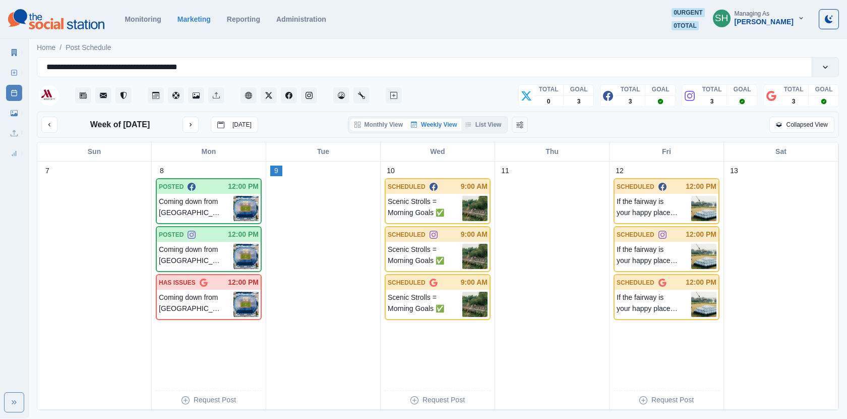
click at [389, 126] on button "Monthly View" at bounding box center [379, 125] width 56 height 12
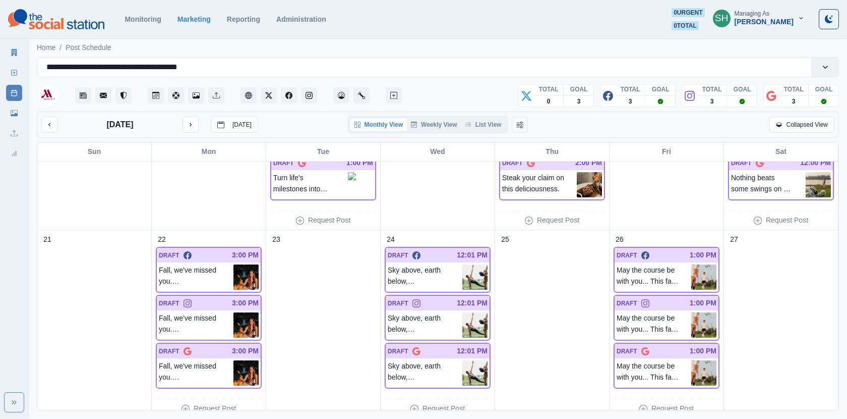
scroll to position [501, 0]
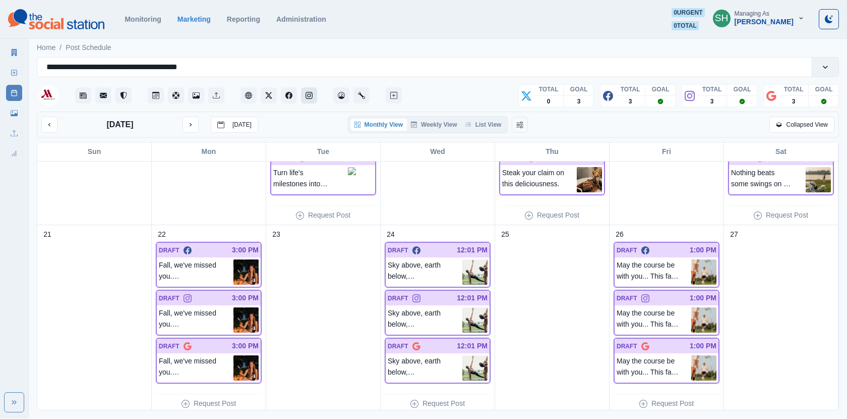
click at [314, 96] on button "Instagram" at bounding box center [309, 95] width 16 height 16
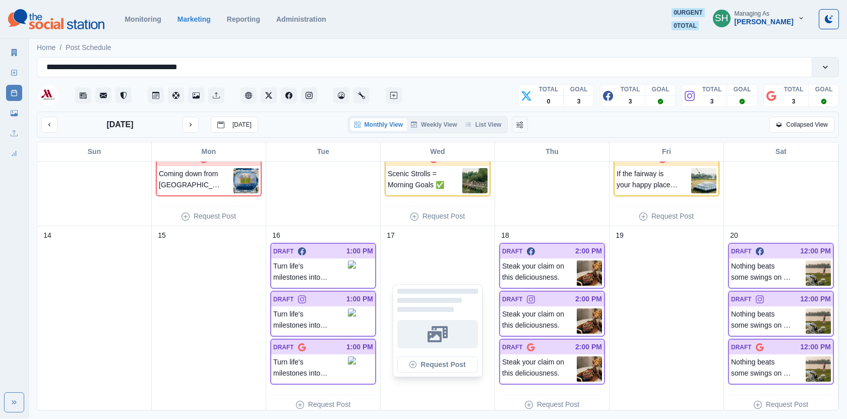
scroll to position [233, 0]
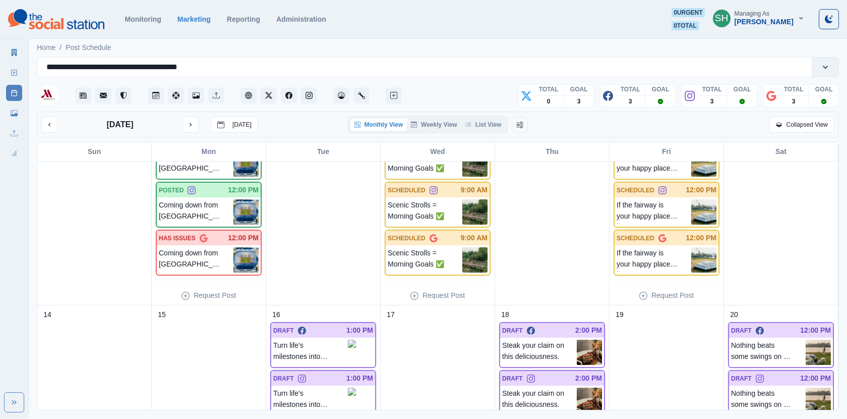
click at [451, 117] on div "Monthly View Weekly View List View" at bounding box center [428, 124] width 160 height 17
click at [450, 121] on button "Weekly View" at bounding box center [434, 125] width 54 height 12
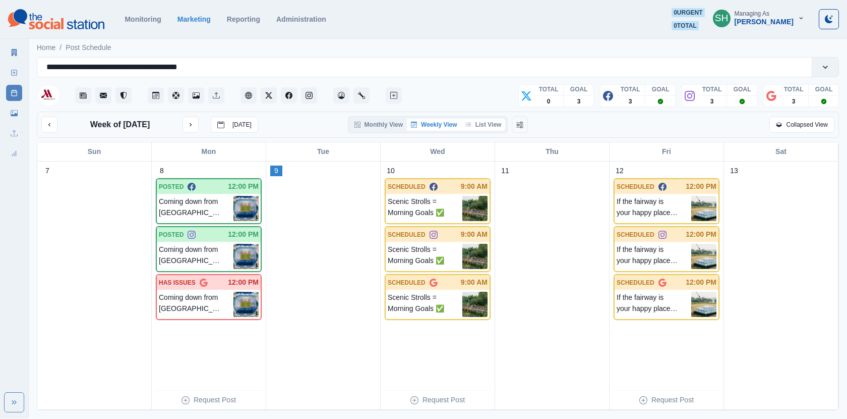
click at [489, 123] on button "List View" at bounding box center [484, 125] width 44 height 12
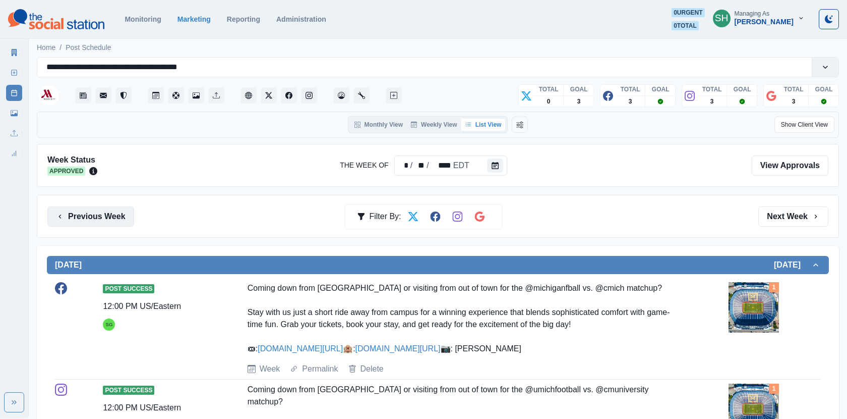
click at [121, 215] on button "Previous Week" at bounding box center [90, 216] width 87 height 20
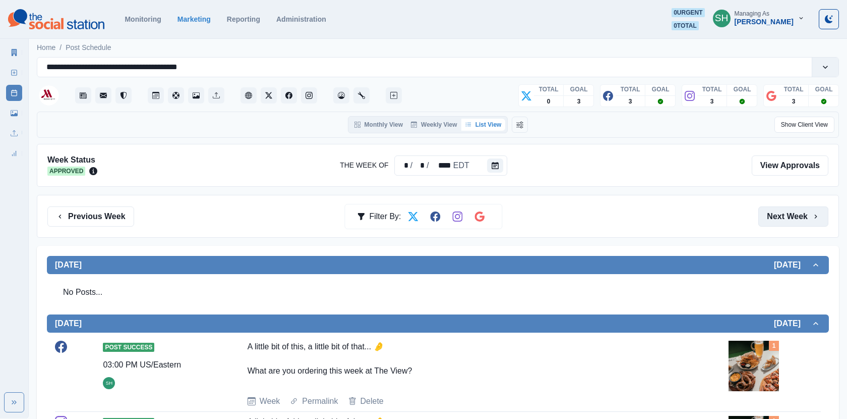
click at [771, 217] on button "Next Week" at bounding box center [794, 216] width 70 height 20
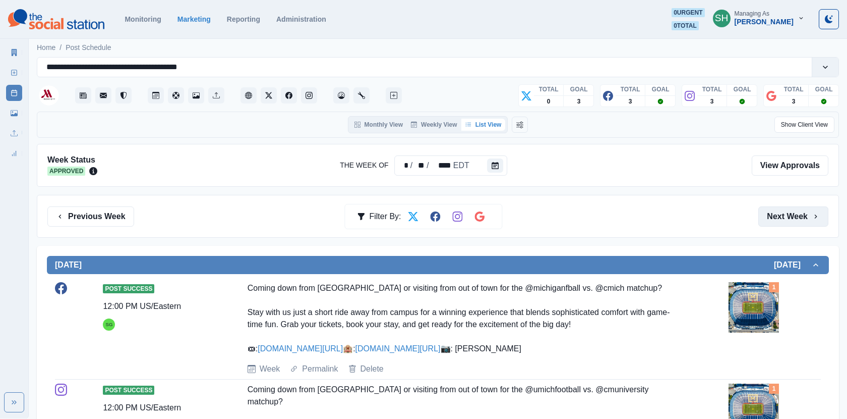
click at [784, 218] on button "Next Week" at bounding box center [794, 216] width 70 height 20
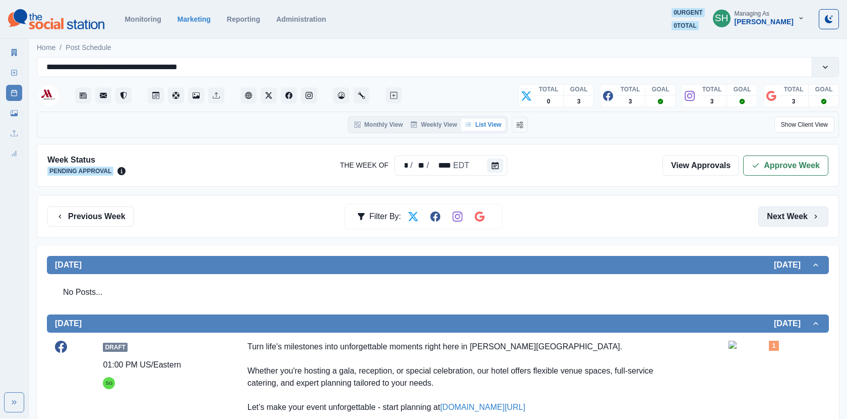
click at [782, 217] on button "Next Week" at bounding box center [794, 216] width 70 height 20
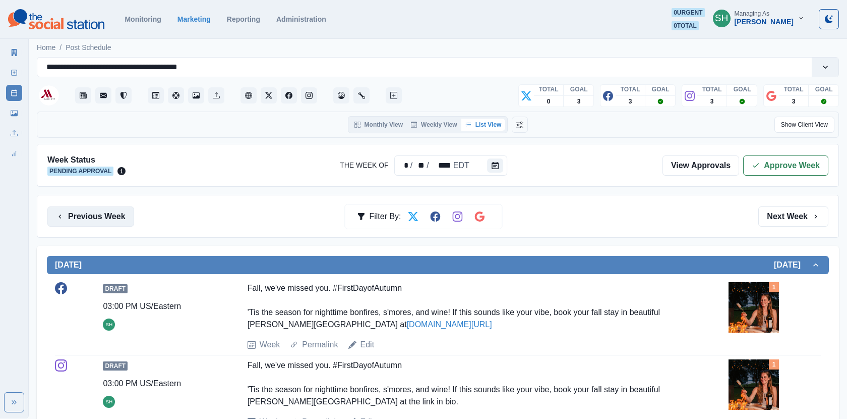
click at [116, 211] on button "Previous Week" at bounding box center [90, 216] width 87 height 20
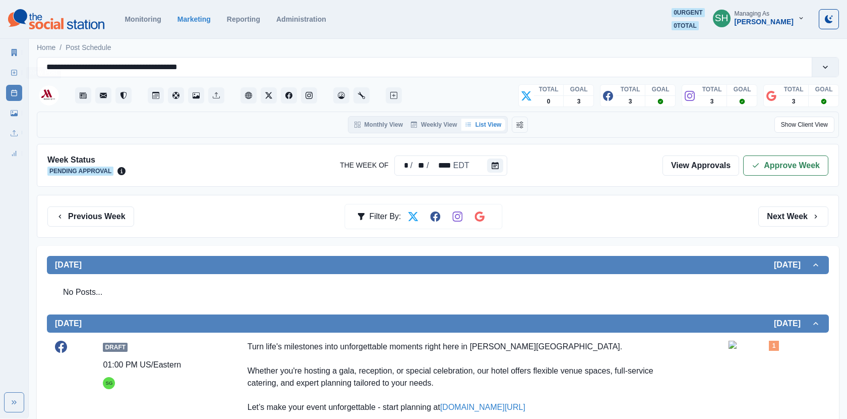
click at [12, 52] on icon at bounding box center [15, 52] width 6 height 7
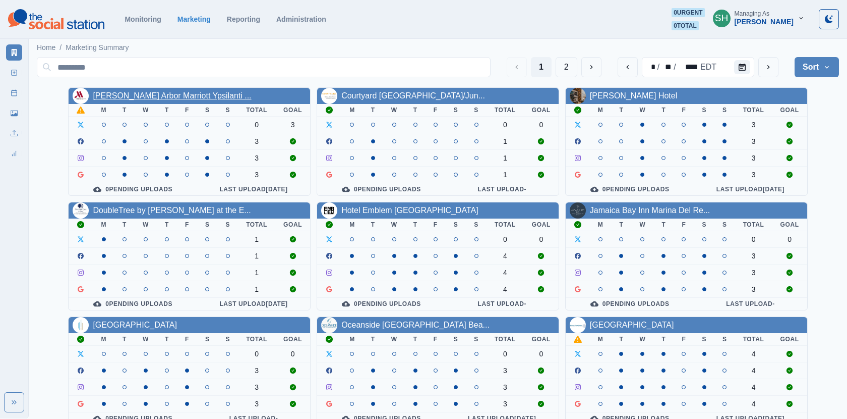
click at [152, 94] on link "Ann Arbor Marriott Ypsilanti ..." at bounding box center [172, 95] width 158 height 9
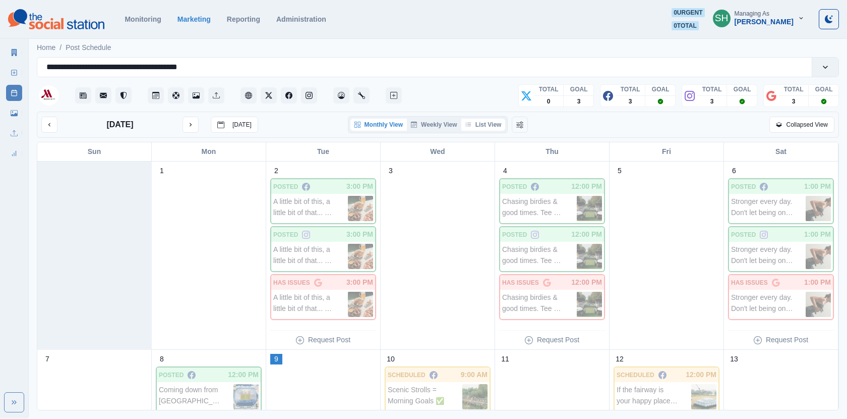
click at [488, 127] on button "List View" at bounding box center [484, 125] width 44 height 12
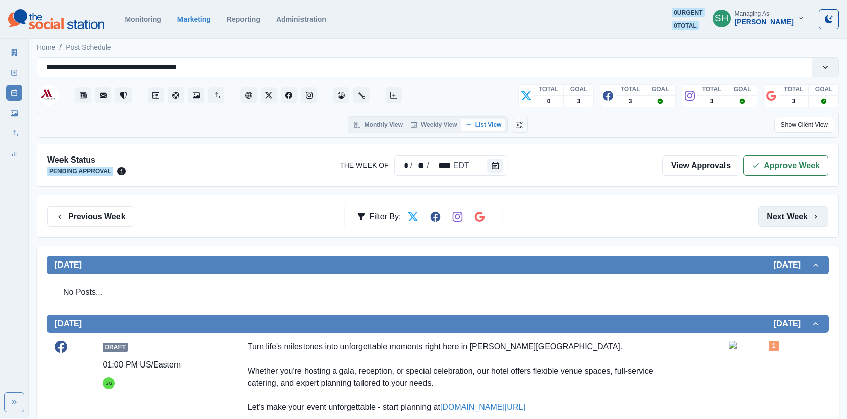
click at [788, 209] on button "Next Week" at bounding box center [794, 216] width 70 height 20
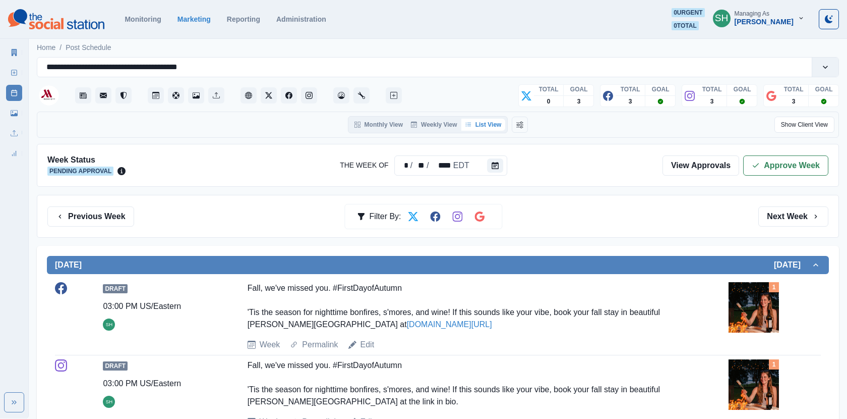
click at [90, 227] on div "Previous Week Filter By: Next Week" at bounding box center [438, 216] width 803 height 43
click at [90, 215] on button "Previous Week" at bounding box center [90, 216] width 87 height 20
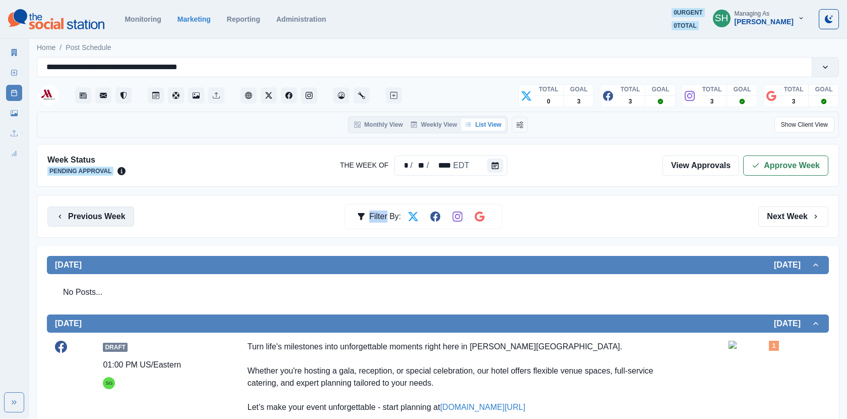
click at [90, 215] on button "Previous Week" at bounding box center [90, 216] width 87 height 20
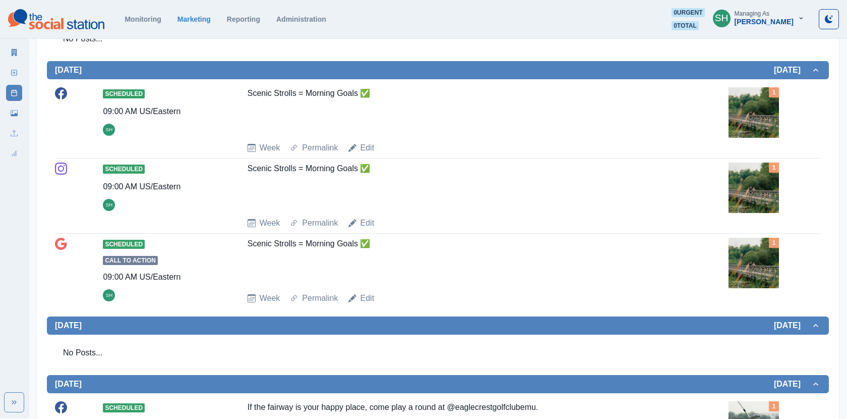
scroll to position [574, 0]
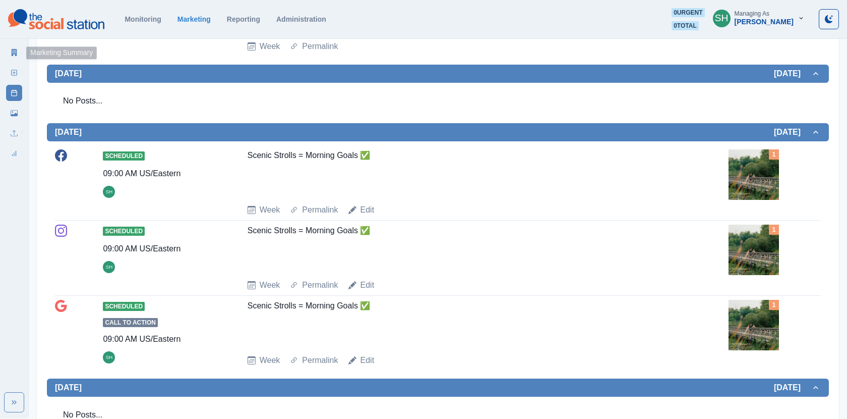
click at [11, 44] on link "Marketing Summary" at bounding box center [14, 52] width 16 height 16
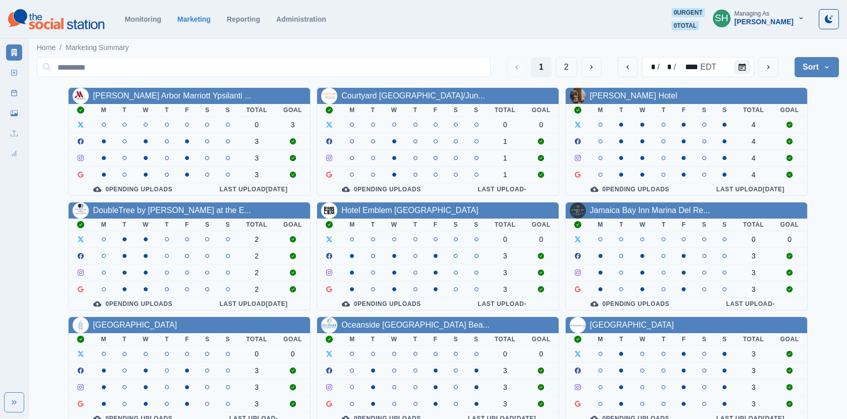
click at [157, 218] on th "T" at bounding box center [167, 224] width 20 height 13
click at [149, 209] on link "DoubleTree by Hilton at the E..." at bounding box center [172, 210] width 158 height 9
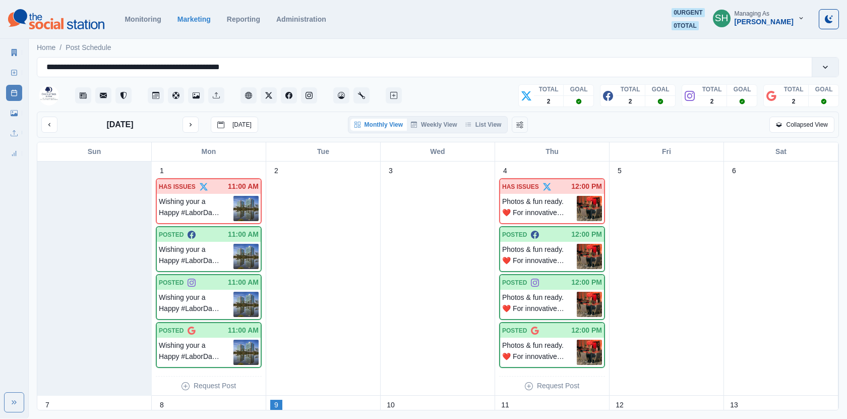
click at [484, 135] on div "September 2025 Today Monthly View Weekly View List View Collapsed View" at bounding box center [438, 124] width 803 height 26
click at [481, 125] on button "List View" at bounding box center [484, 125] width 44 height 12
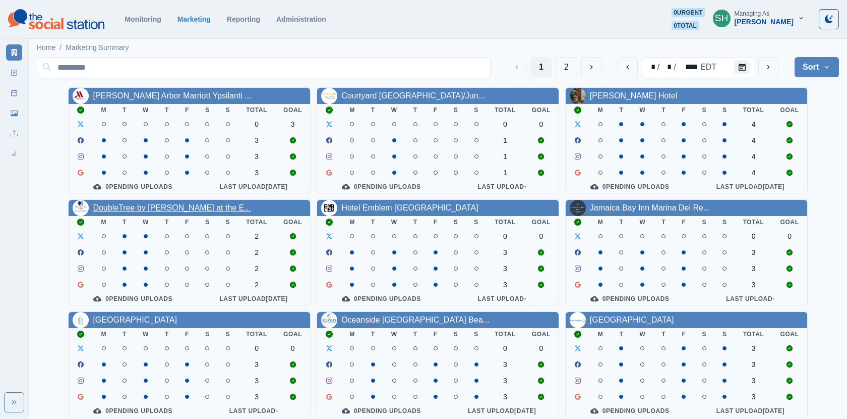
click at [153, 210] on link "DoubleTree by [PERSON_NAME] at the E..." at bounding box center [172, 207] width 158 height 9
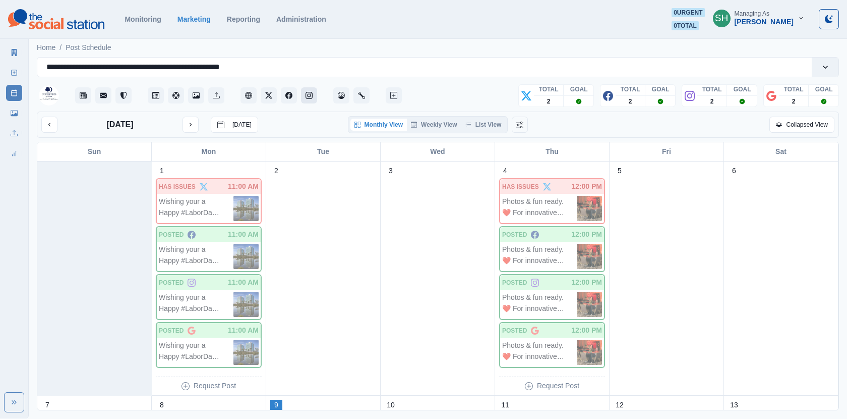
click at [317, 96] on button "Instagram" at bounding box center [309, 95] width 16 height 16
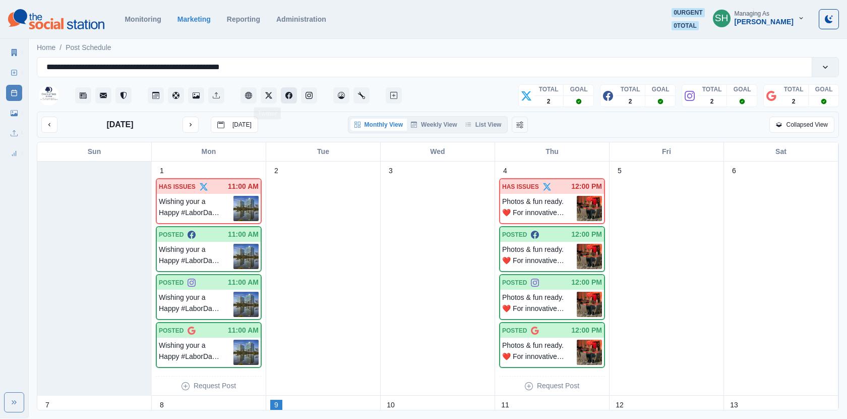
click at [287, 94] on icon "Facebook" at bounding box center [289, 95] width 7 height 7
click at [487, 121] on button "List View" at bounding box center [484, 125] width 44 height 12
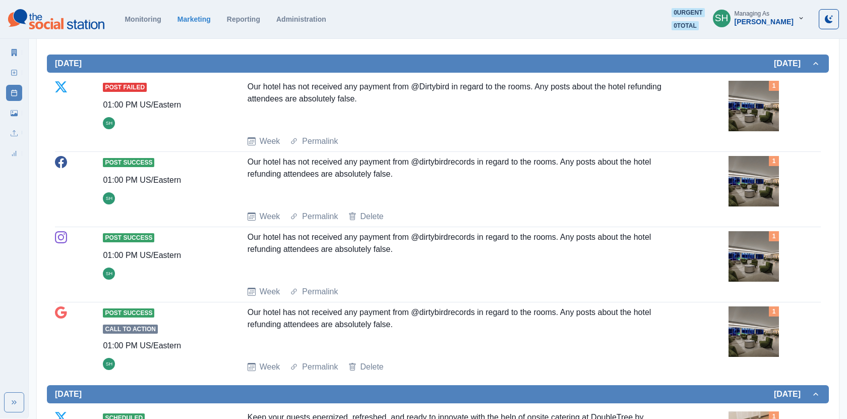
scroll to position [292, 0]
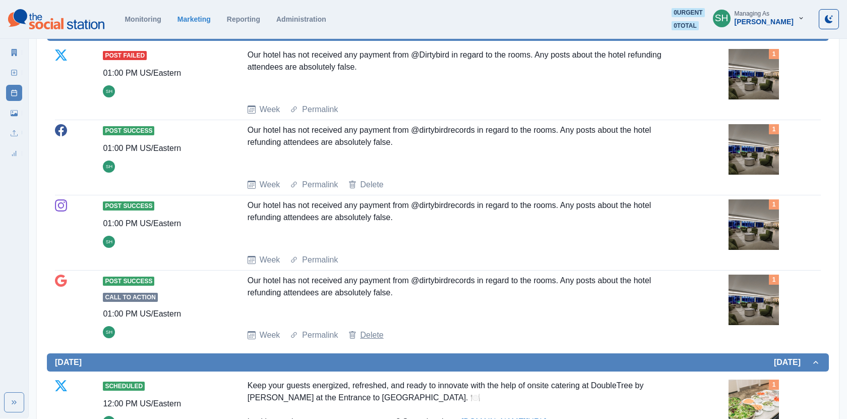
click at [372, 333] on link "Delete" at bounding box center [372, 335] width 23 height 12
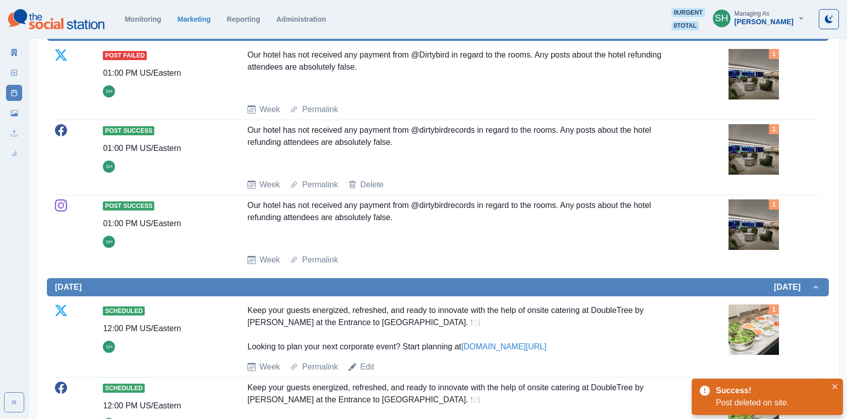
scroll to position [0, 0]
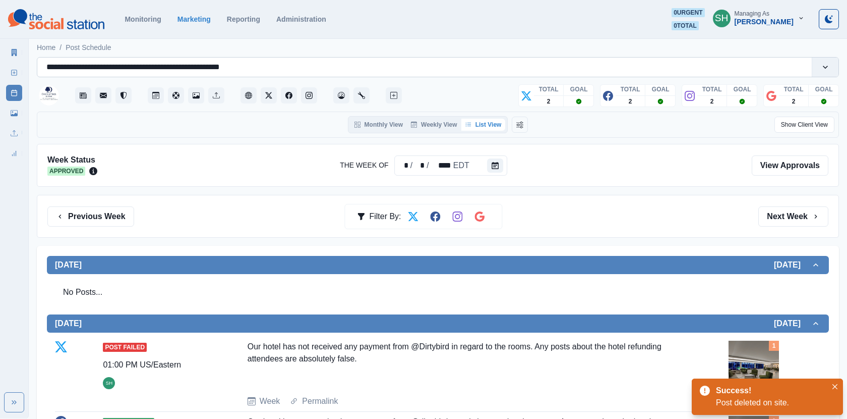
click at [223, 62] on input "**********" at bounding box center [151, 67] width 210 height 12
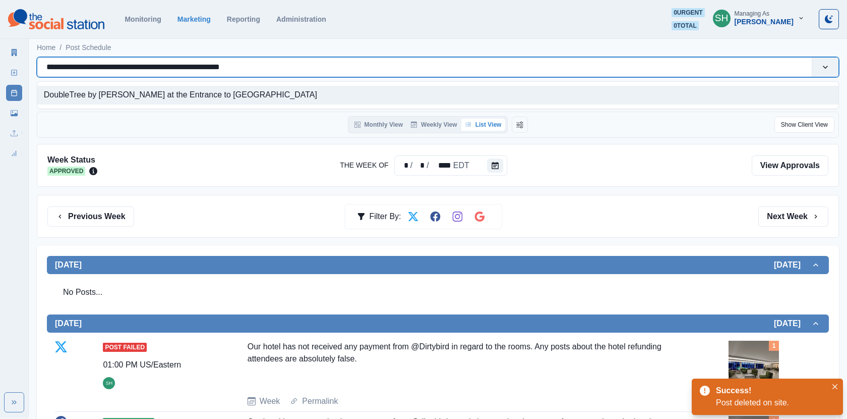
click at [223, 62] on input "**********" at bounding box center [151, 67] width 210 height 12
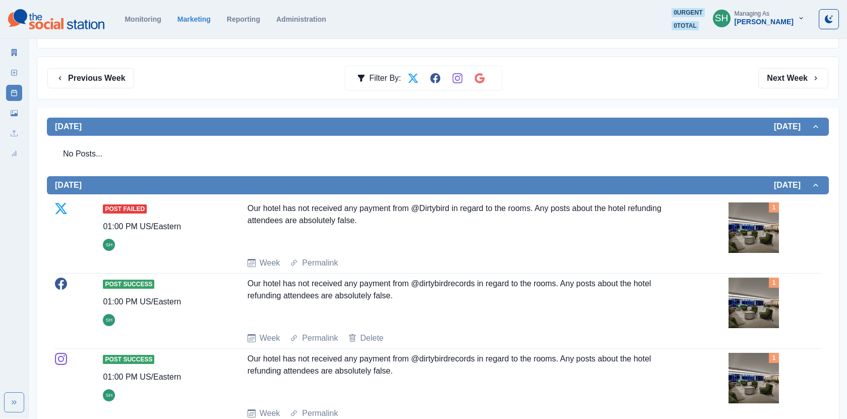
scroll to position [296, 0]
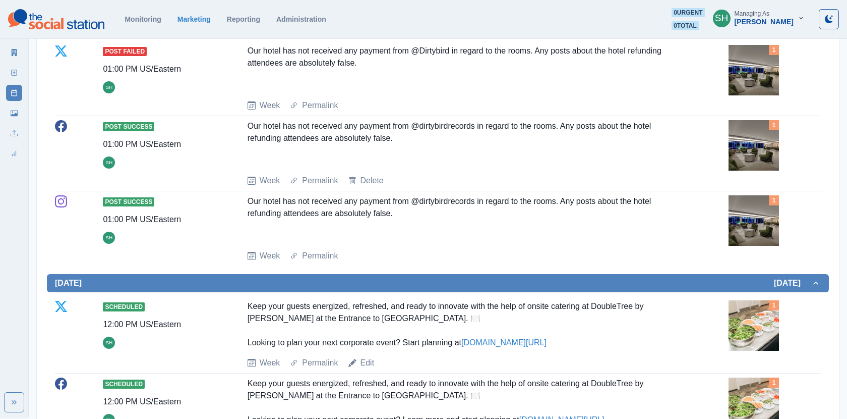
click at [473, 206] on div "Our hotel has not received any payment from @dirtybirdrecords in regard to the …" at bounding box center [462, 218] width 429 height 46
